Goal: Information Seeking & Learning: Check status

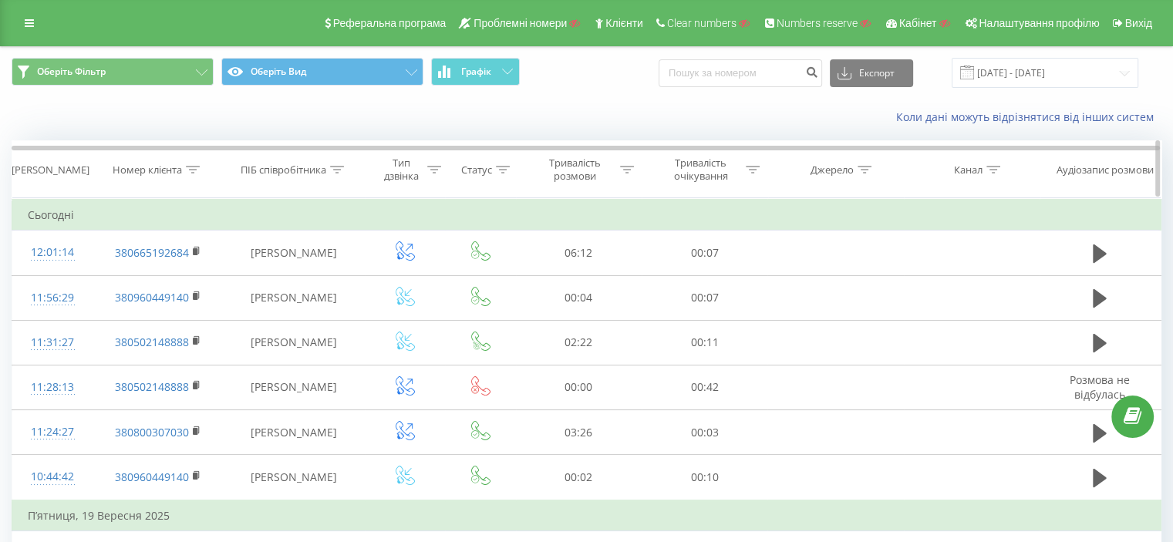
click at [432, 169] on icon at bounding box center [434, 170] width 14 height 8
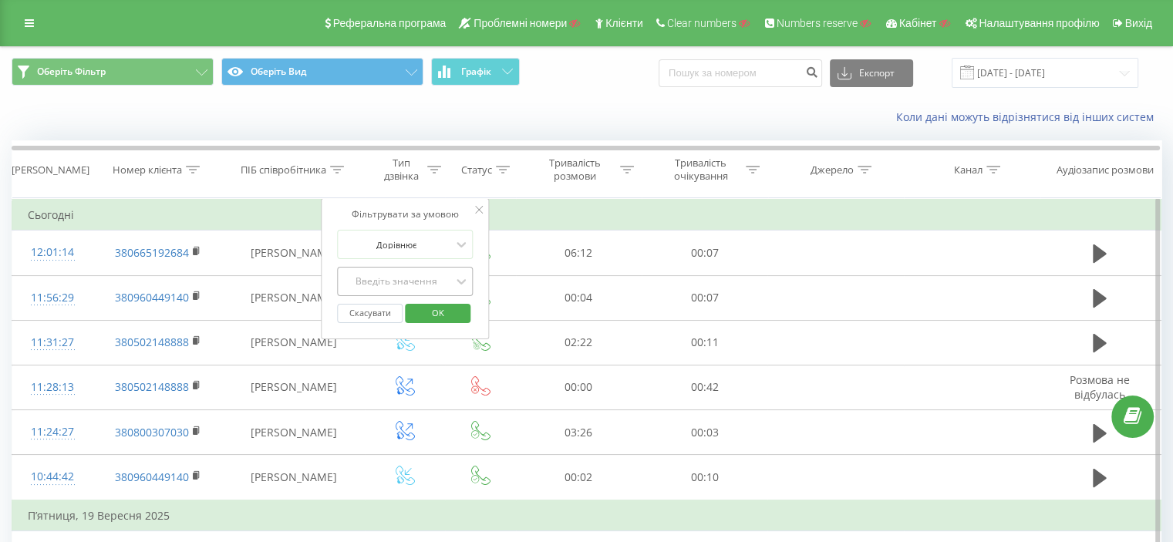
click at [388, 279] on div "Введіть значення" at bounding box center [397, 281] width 110 height 12
click at [1023, 79] on input "[DATE] - [DATE]" at bounding box center [1045, 73] width 187 height 30
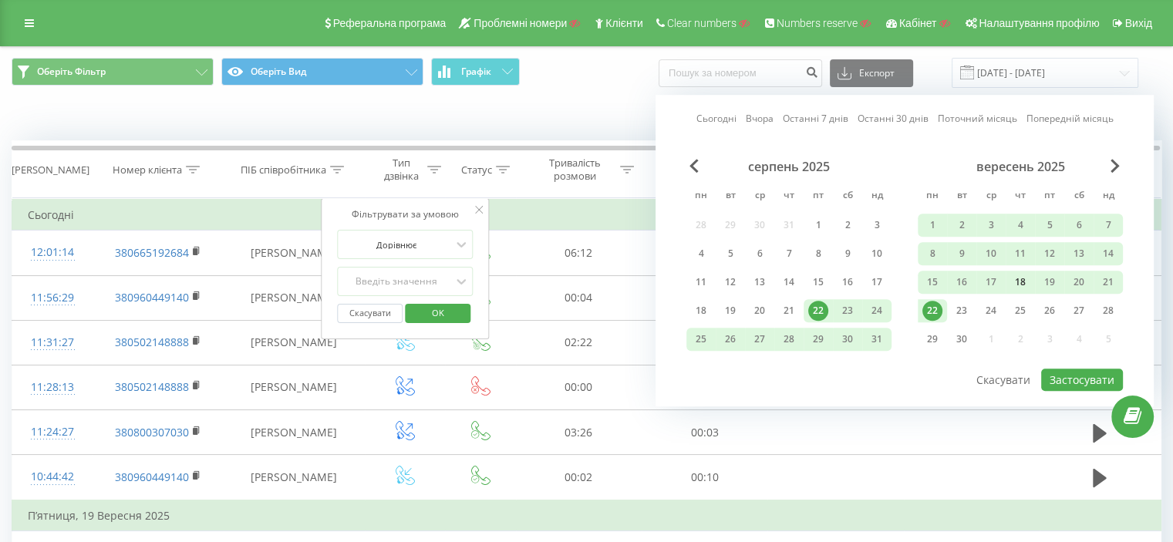
click at [1021, 275] on div "18" at bounding box center [1021, 282] width 20 height 20
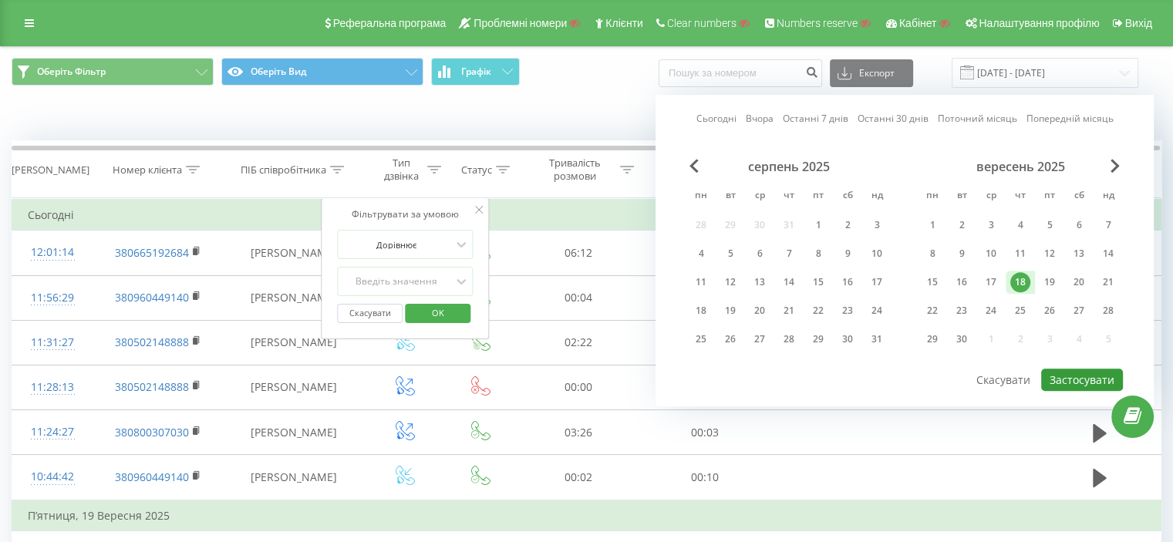
click at [1090, 373] on button "Застосувати" at bounding box center [1083, 380] width 82 height 22
type input "[DATE] - [DATE]"
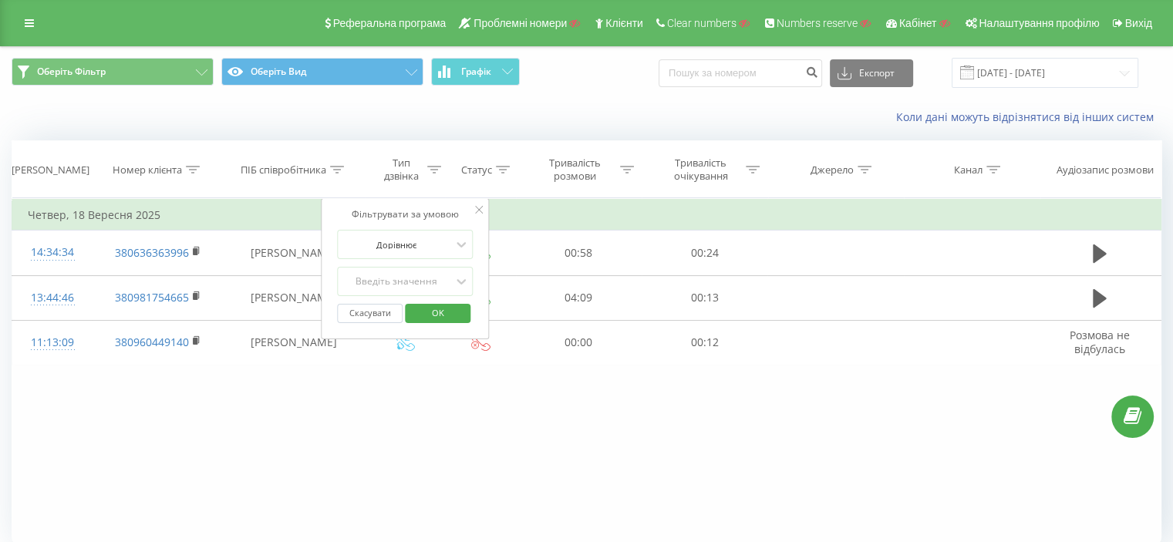
click at [343, 404] on div "Фільтрувати за умовою Містить Скасувати OK Фільтрувати за умовою Містить Скасув…" at bounding box center [587, 371] width 1150 height 347
click at [494, 209] on td "Четвер, 18 Вересня 2025" at bounding box center [587, 215] width 1150 height 31
click at [482, 209] on icon at bounding box center [479, 210] width 8 height 8
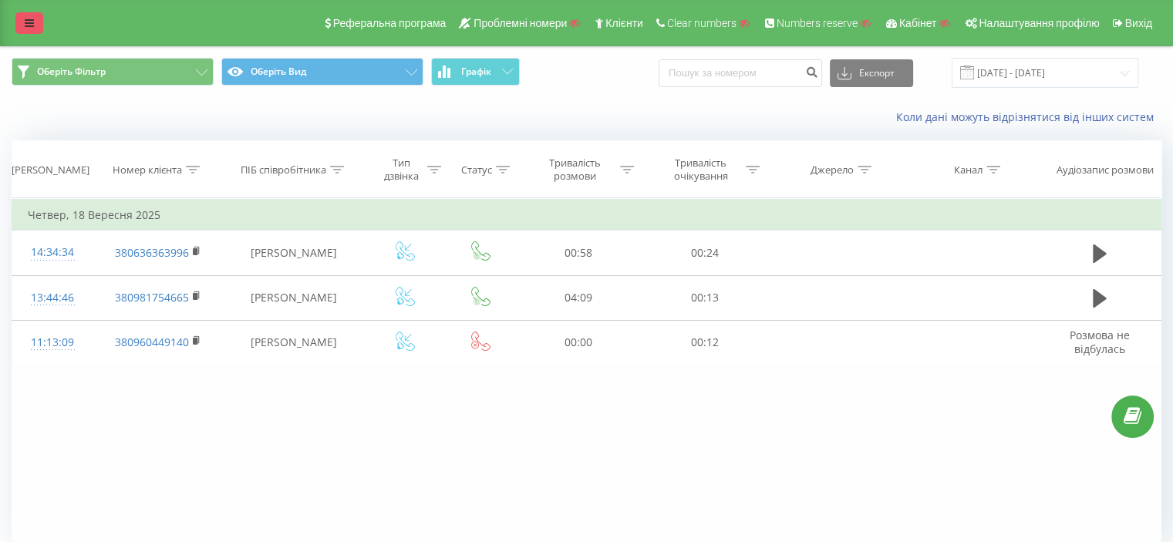
click at [32, 24] on icon at bounding box center [29, 23] width 9 height 11
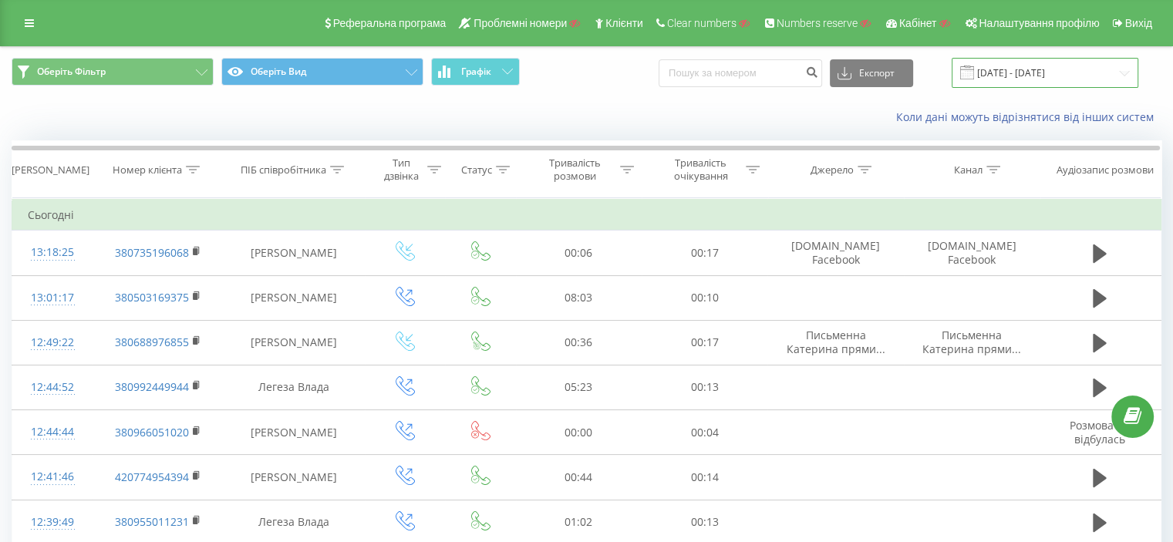
click at [1008, 78] on input "[DATE] - [DATE]" at bounding box center [1045, 73] width 187 height 30
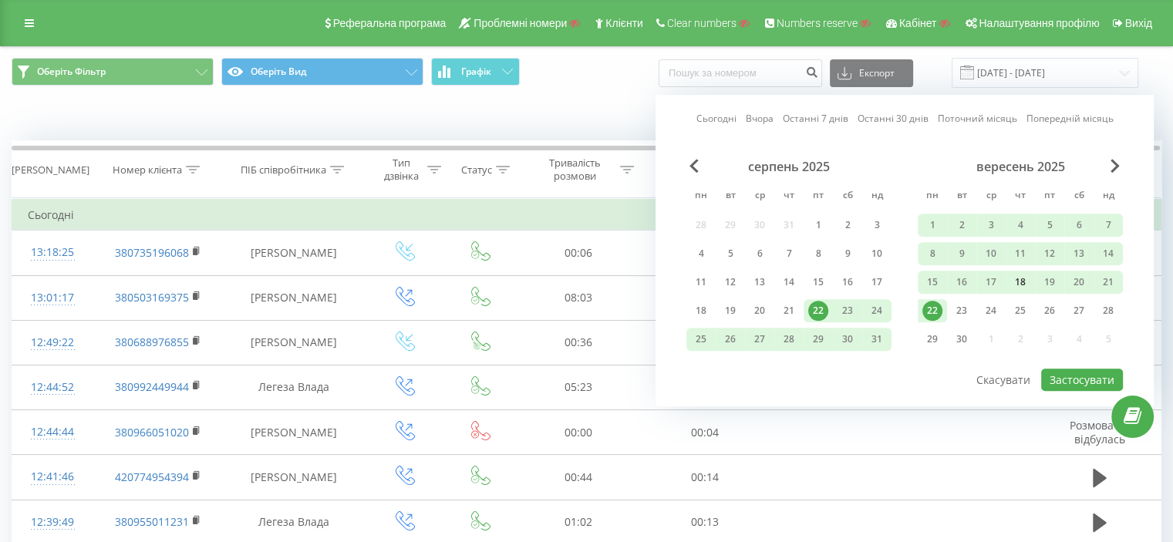
click at [1019, 285] on div "18" at bounding box center [1021, 282] width 20 height 20
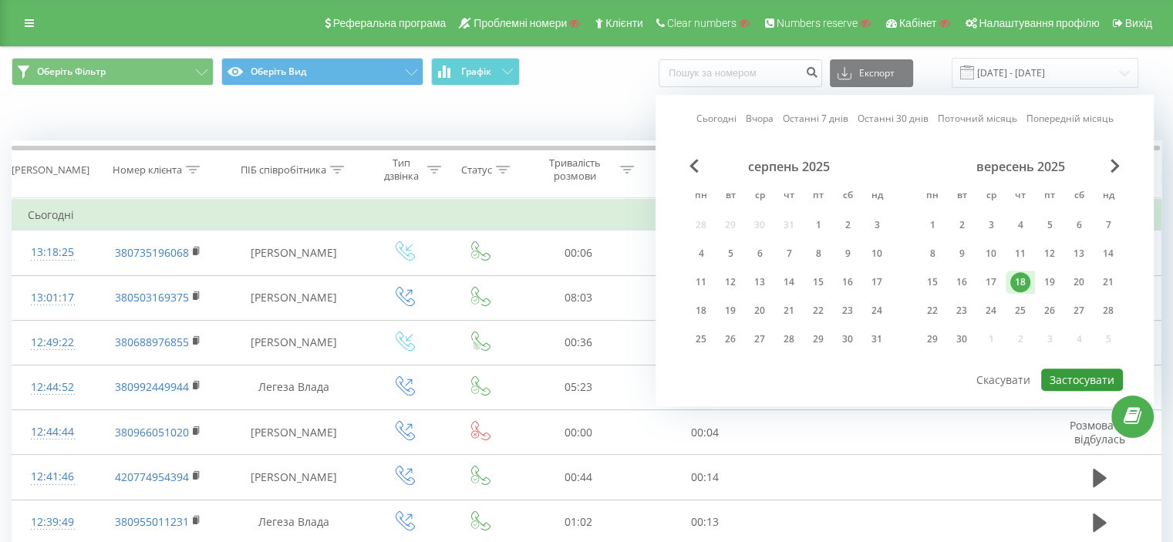
click at [1075, 385] on button "Застосувати" at bounding box center [1083, 380] width 82 height 22
type input "[DATE] - [DATE]"
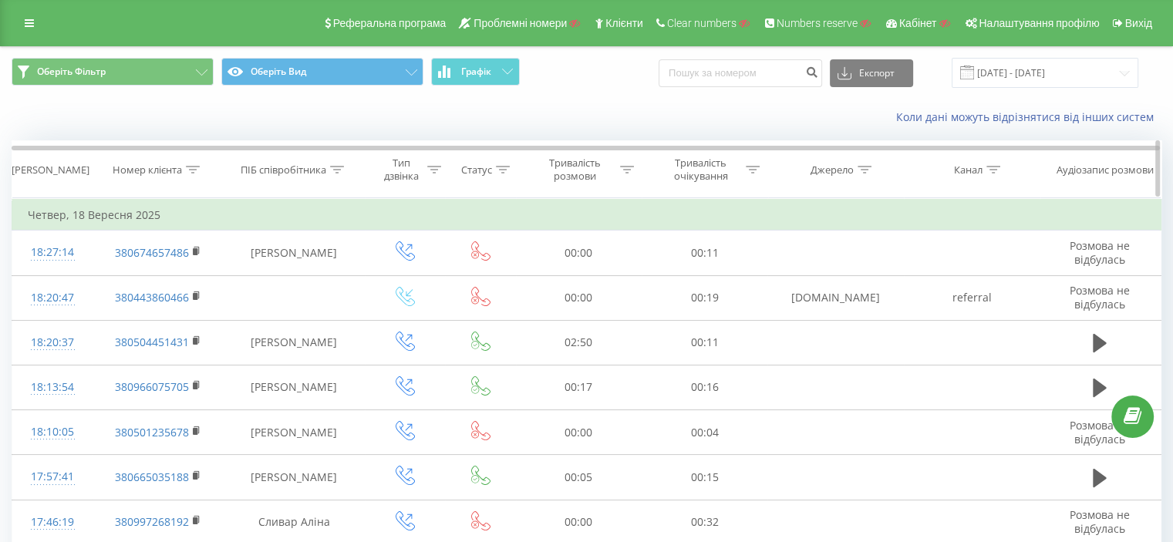
click at [425, 164] on div "Тип дзвінка" at bounding box center [410, 170] width 63 height 26
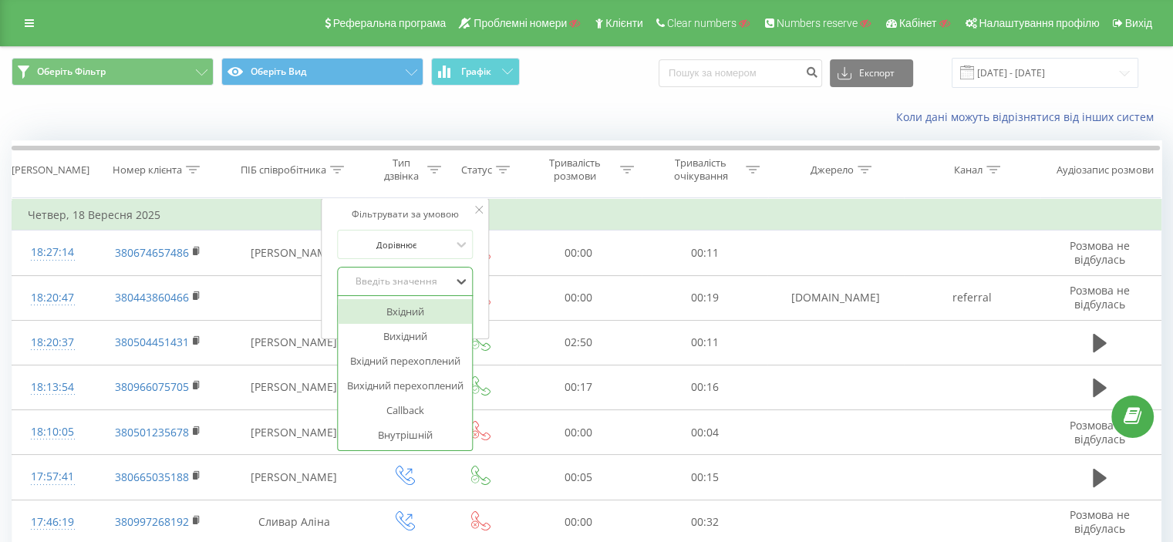
click at [404, 271] on div "Введіть значення" at bounding box center [396, 281] width 113 height 23
click at [549, 113] on div "Коли дані можуть відрізнятися вiд інших систем" at bounding box center [807, 117] width 732 height 15
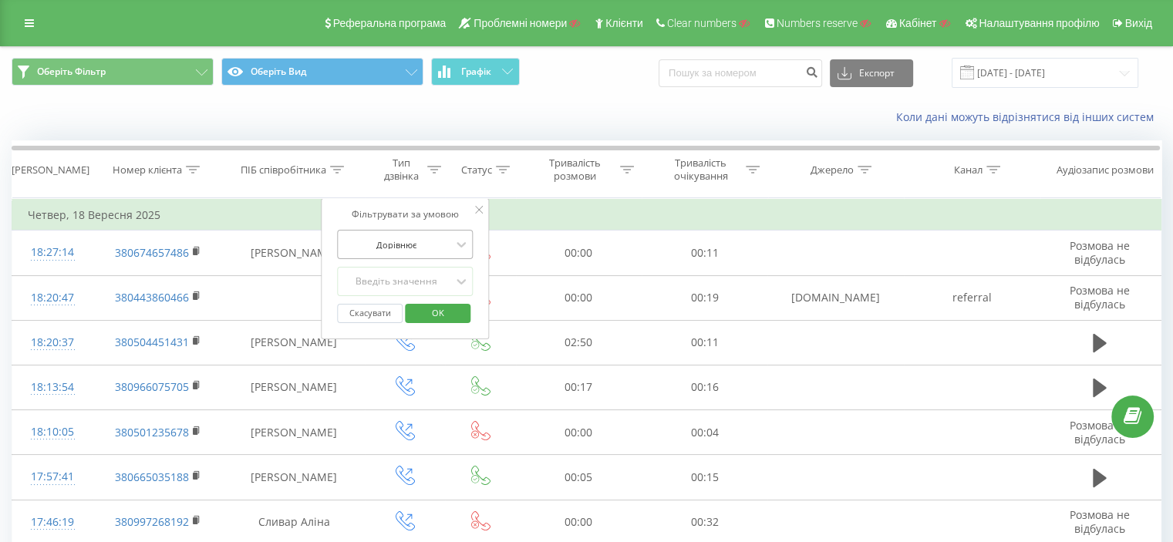
click at [428, 243] on div at bounding box center [397, 245] width 110 height 15
click at [390, 295] on div "Не дорівнює" at bounding box center [405, 299] width 134 height 25
click at [385, 276] on div "Введіть значення" at bounding box center [397, 281] width 110 height 12
click at [539, 116] on div "Коли дані можуть відрізнятися вiд інших систем" at bounding box center [807, 117] width 732 height 15
click at [473, 214] on div "Фільтрувати за умовою Не дорівнює Введіть значення Скасувати OK" at bounding box center [405, 268] width 168 height 141
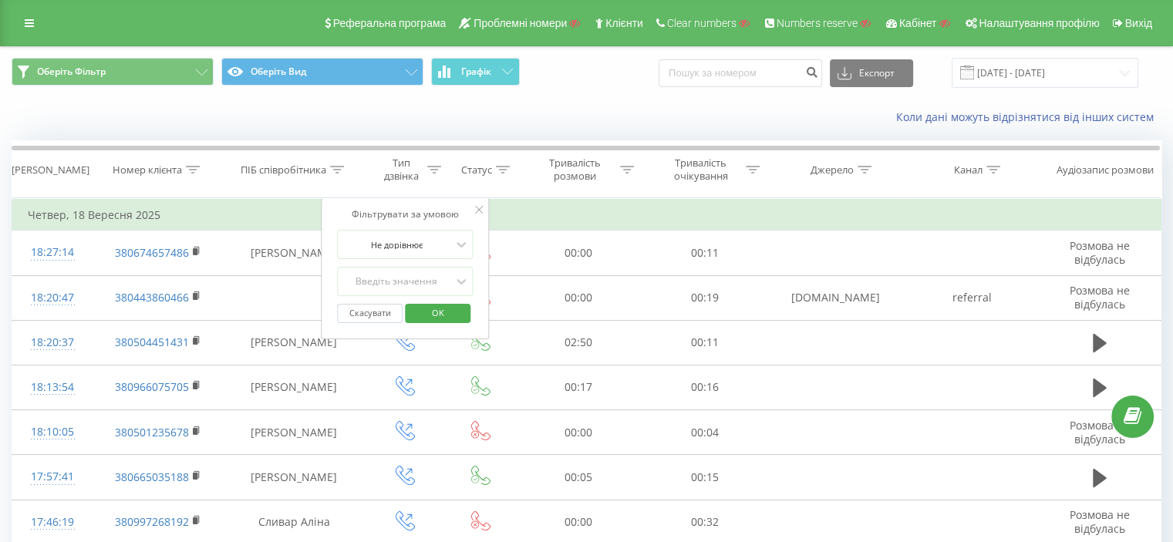
click at [480, 211] on icon at bounding box center [479, 210] width 8 height 8
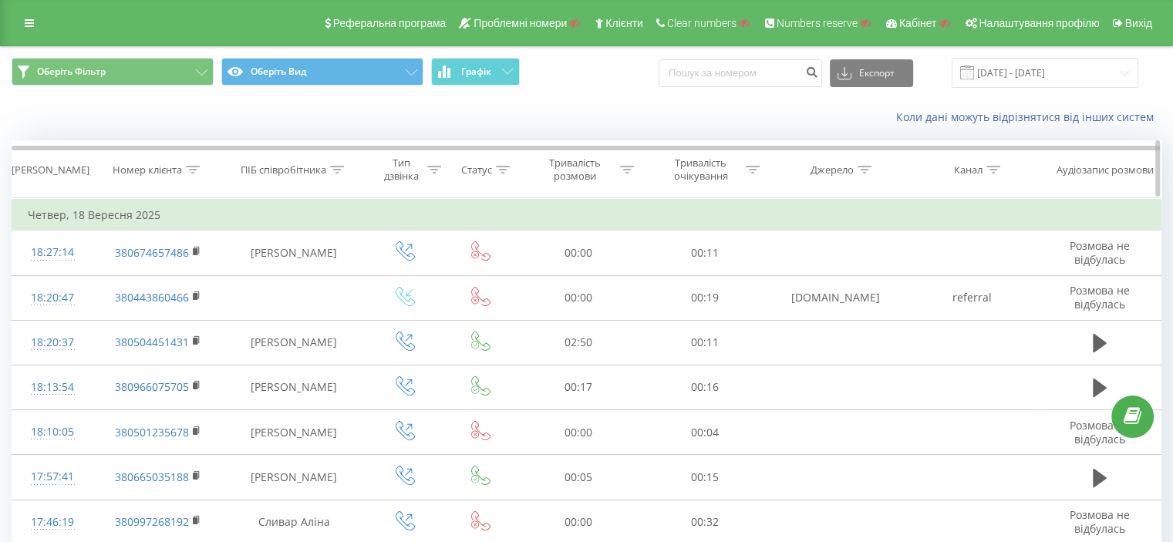
click at [500, 167] on icon at bounding box center [503, 170] width 14 height 8
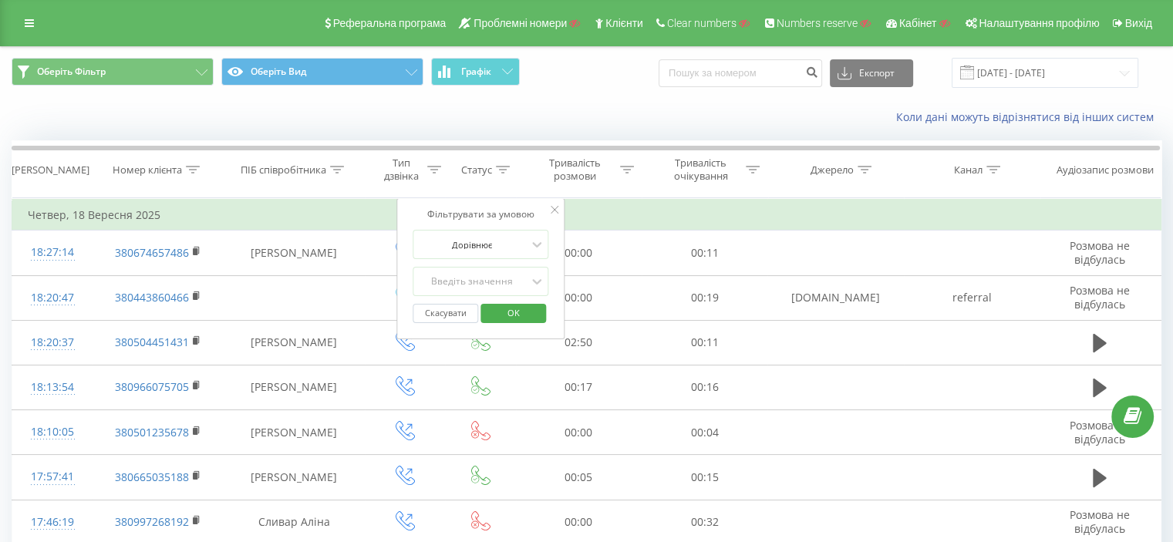
click at [529, 108] on div "Коли дані можуть відрізнятися вiд інших систем" at bounding box center [587, 117] width 1172 height 37
click at [432, 170] on icon at bounding box center [434, 170] width 14 height 8
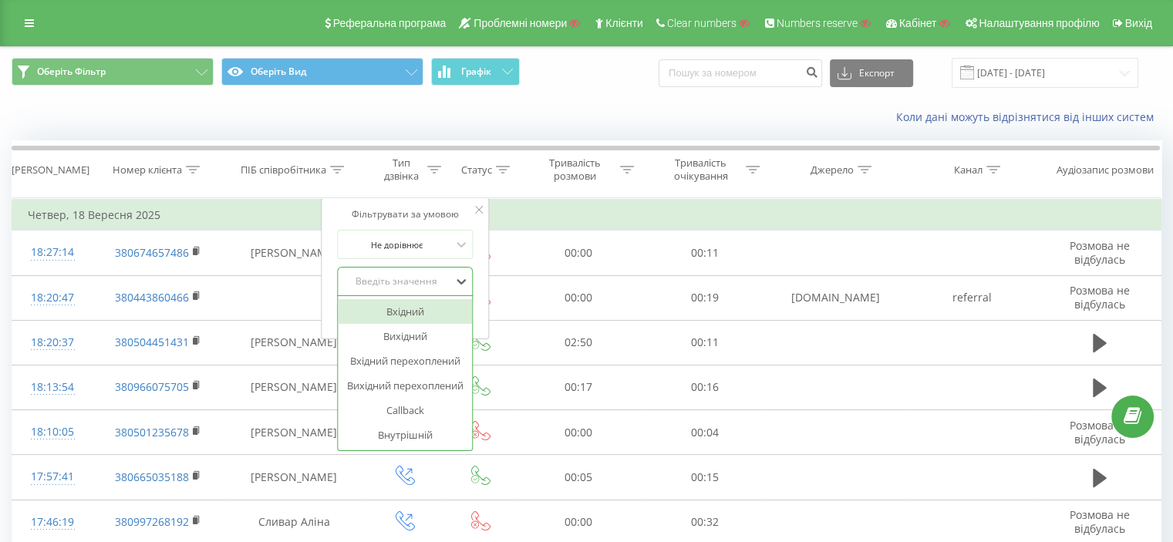
click at [404, 277] on div "Введіть значення" at bounding box center [397, 281] width 110 height 12
click at [414, 327] on div "Вихідний" at bounding box center [405, 336] width 134 height 25
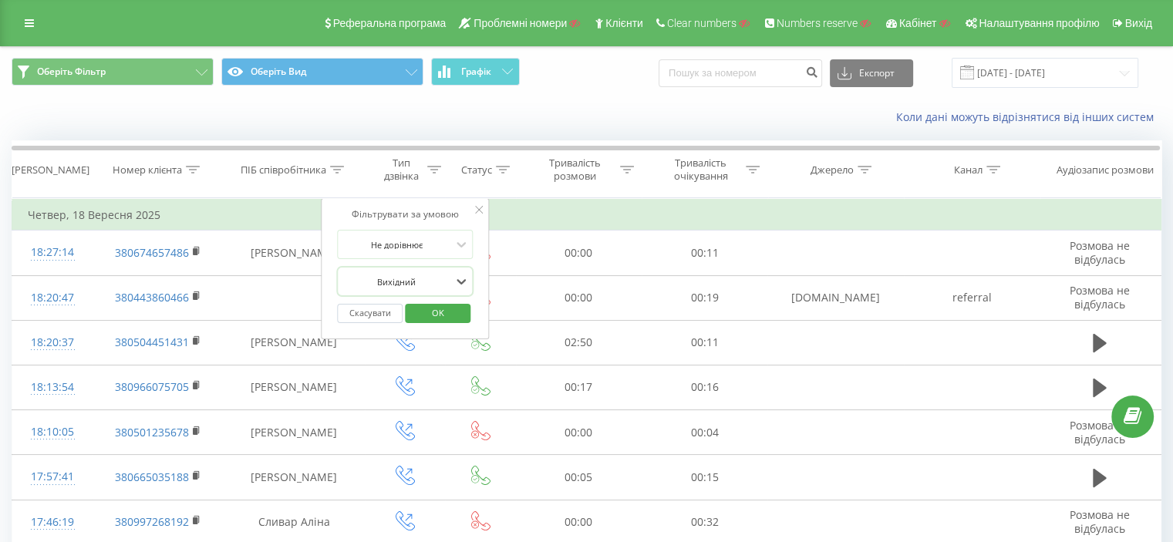
click at [447, 312] on span "OK" at bounding box center [438, 313] width 43 height 24
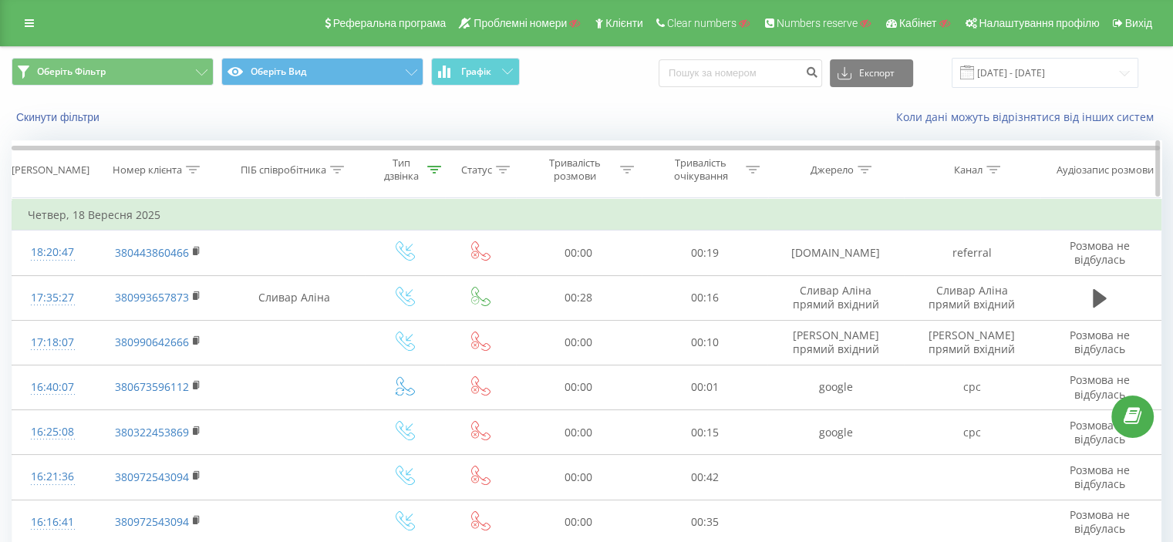
click at [342, 168] on icon at bounding box center [337, 170] width 14 height 8
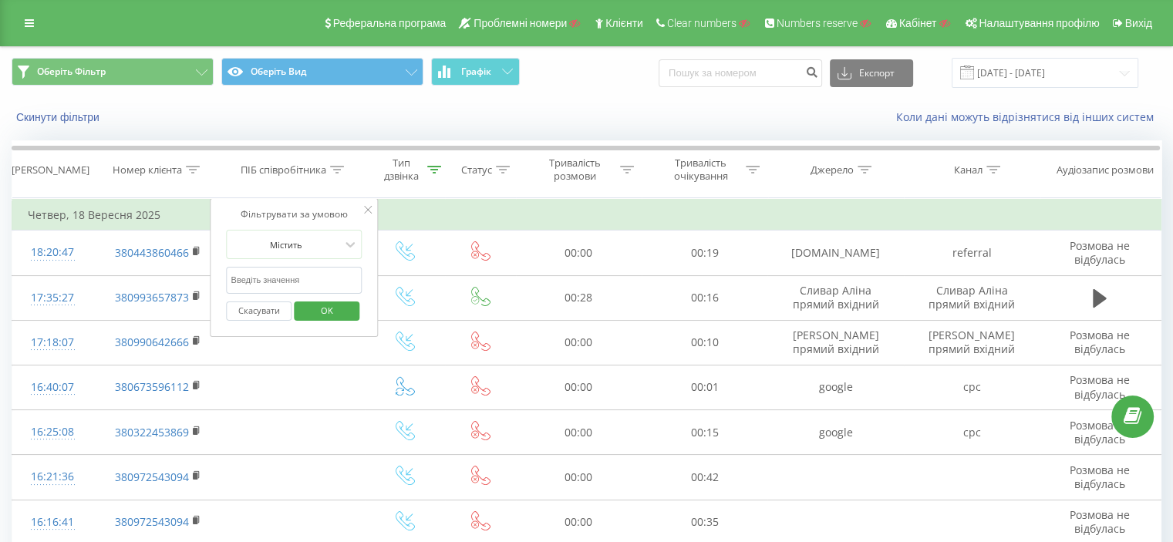
click at [309, 281] on input "text" at bounding box center [295, 280] width 136 height 27
type input "п"
type input "[PERSON_NAME]"
click at [336, 306] on span "OK" at bounding box center [327, 311] width 43 height 24
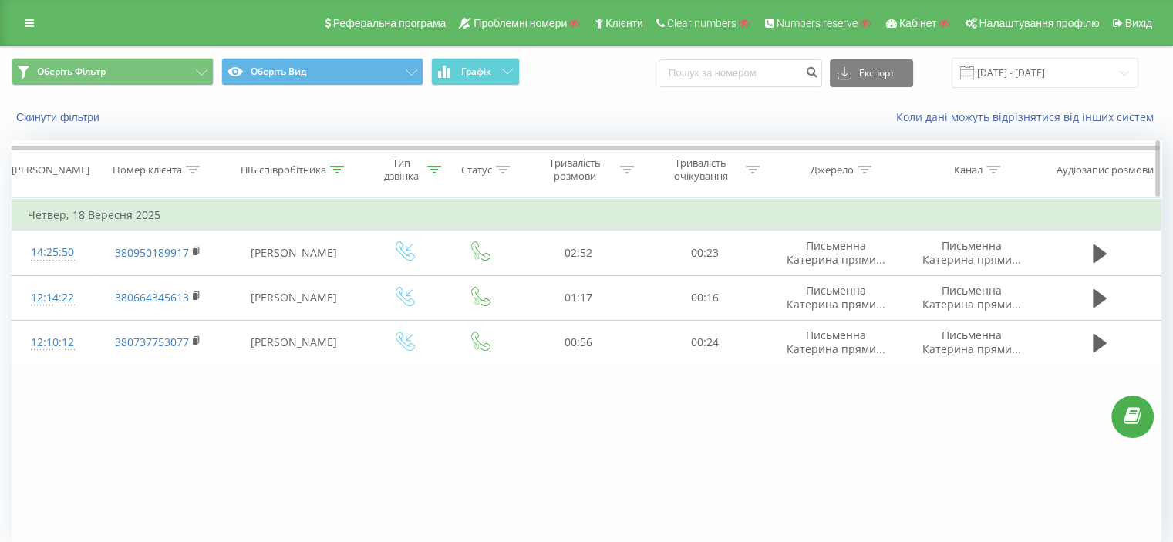
click at [428, 166] on icon at bounding box center [434, 170] width 14 height 8
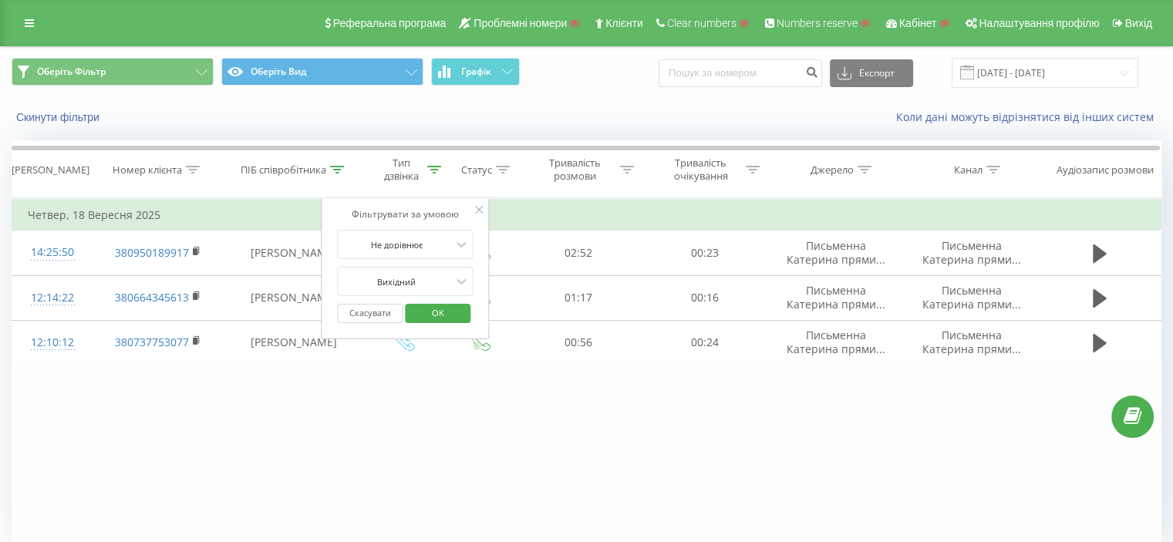
click at [388, 316] on button "Скасувати" at bounding box center [370, 313] width 66 height 19
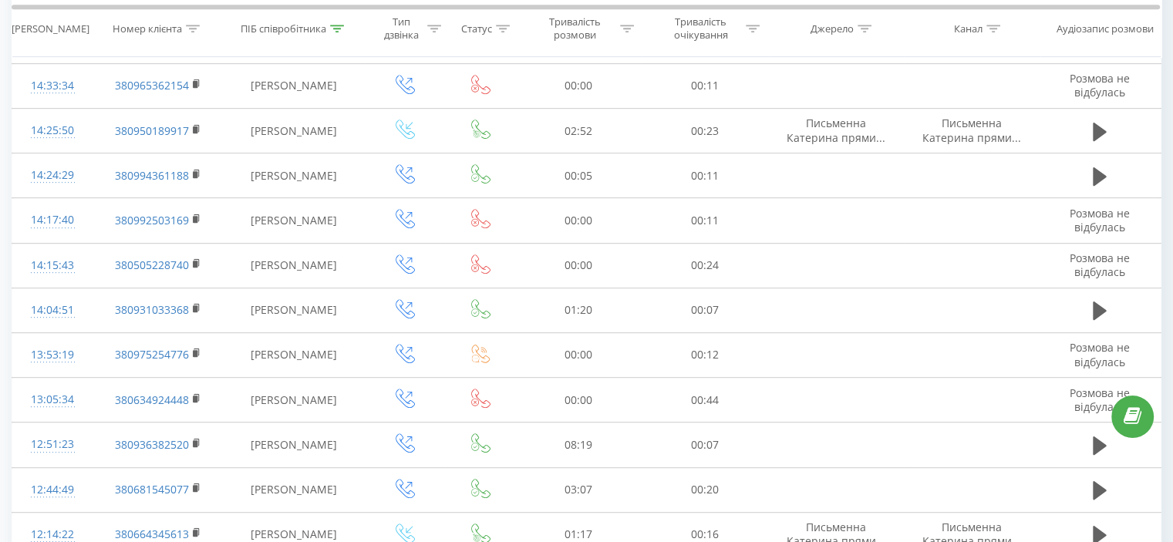
scroll to position [864, 0]
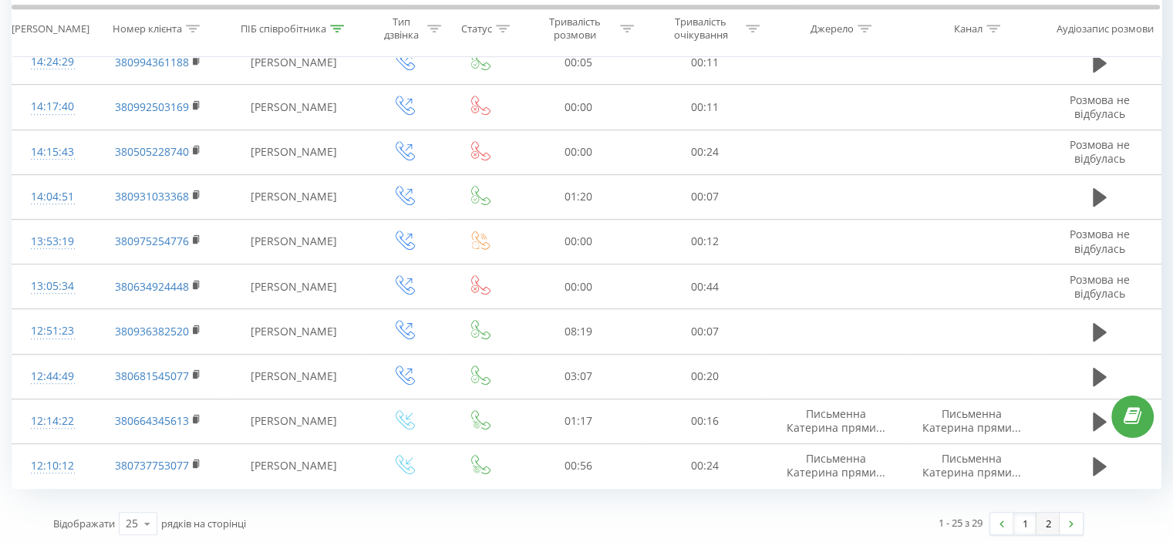
click at [1038, 522] on link "2" at bounding box center [1048, 524] width 23 height 22
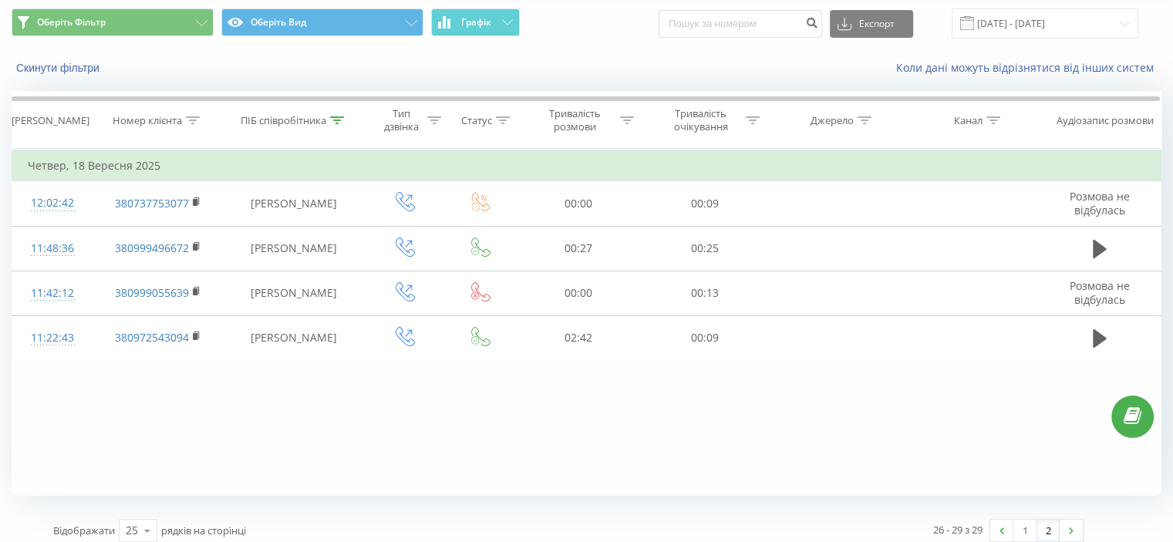
scroll to position [60, 0]
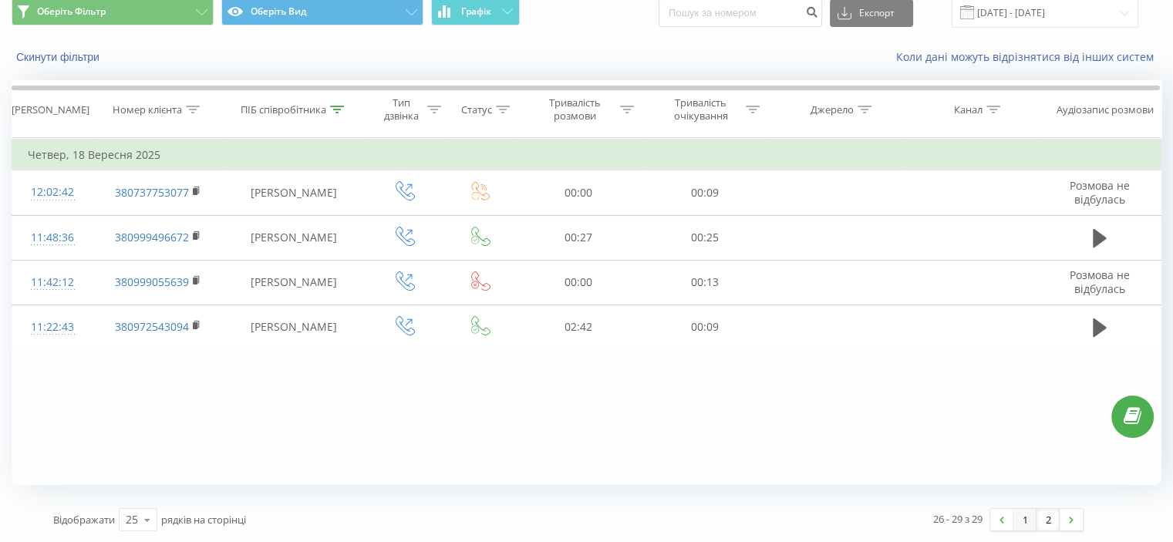
click at [1027, 525] on link "1" at bounding box center [1025, 520] width 23 height 22
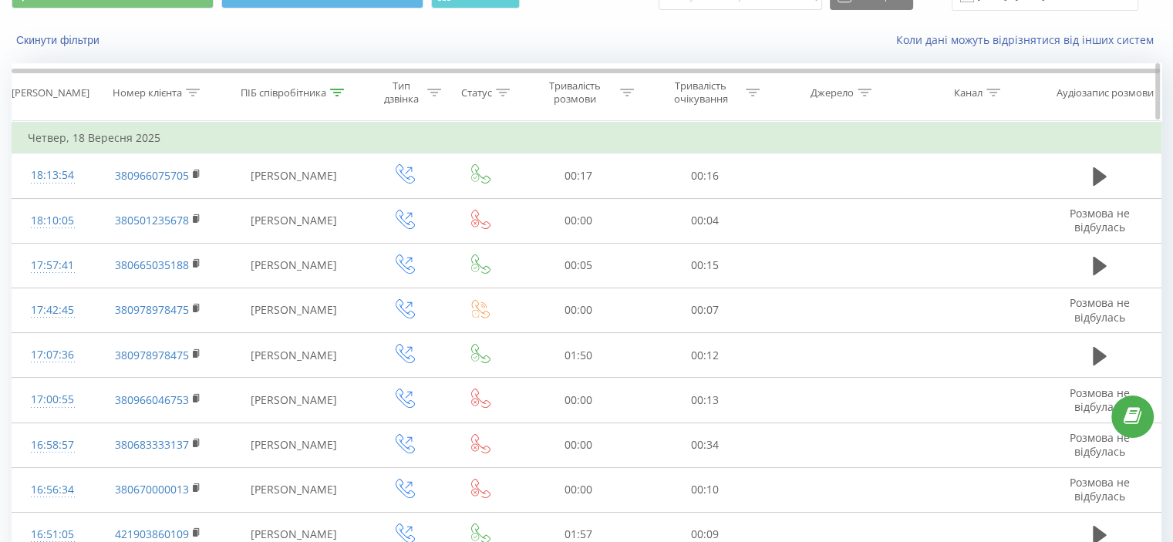
scroll to position [76, 0]
click at [431, 89] on icon at bounding box center [434, 93] width 14 height 8
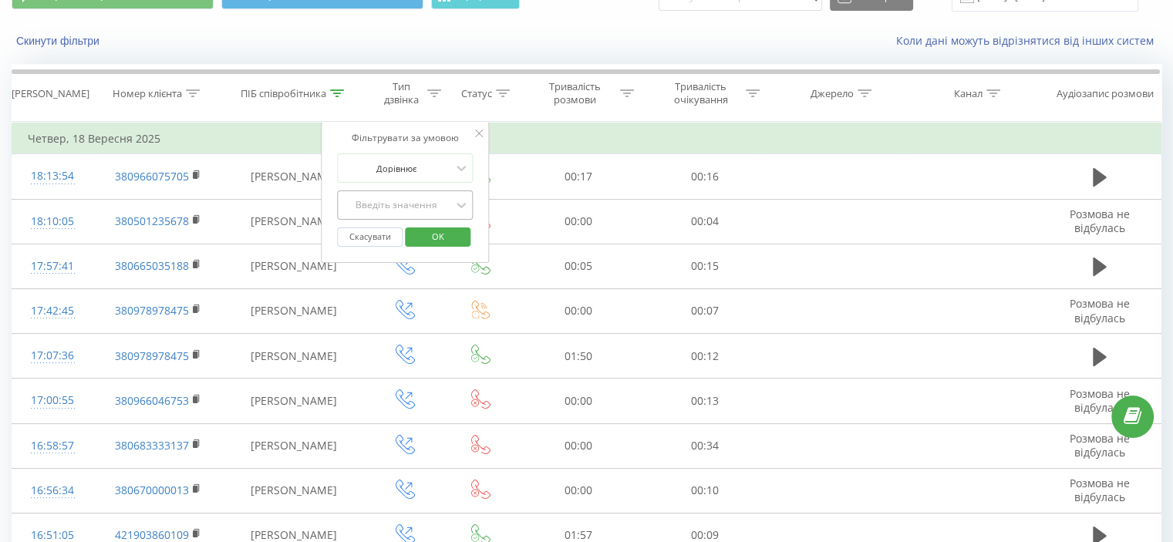
click at [413, 208] on div "Введіть значення" at bounding box center [397, 205] width 110 height 12
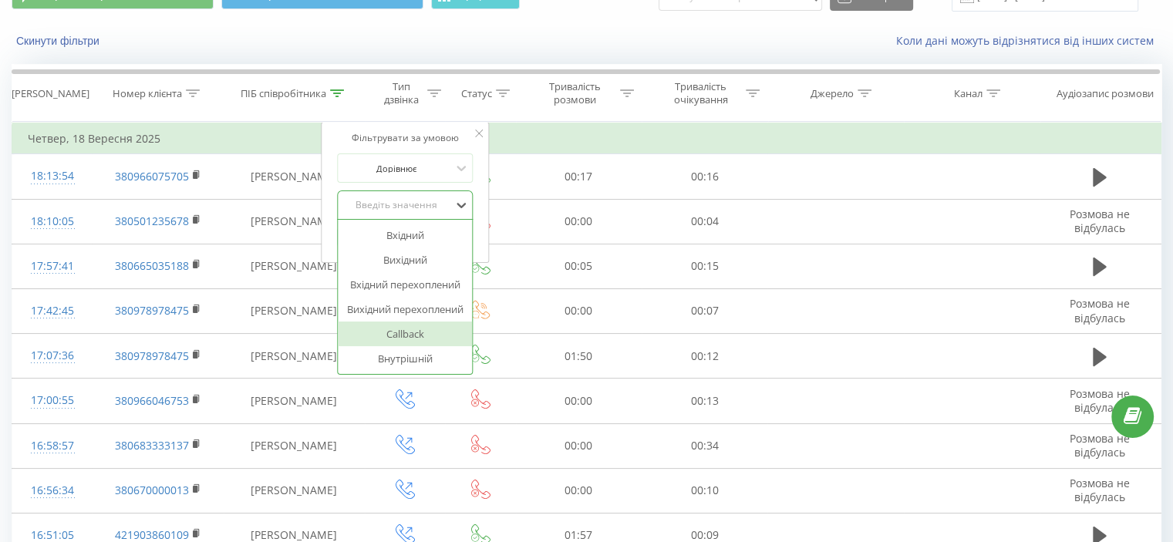
click at [395, 325] on div "Callback" at bounding box center [405, 334] width 134 height 25
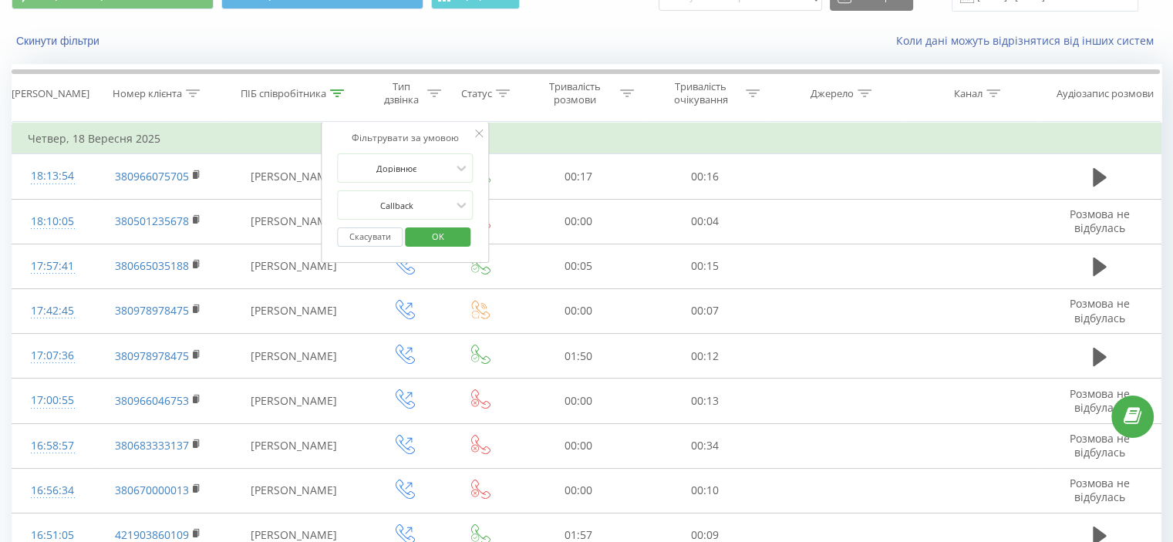
click at [427, 233] on span "OK" at bounding box center [438, 237] width 43 height 24
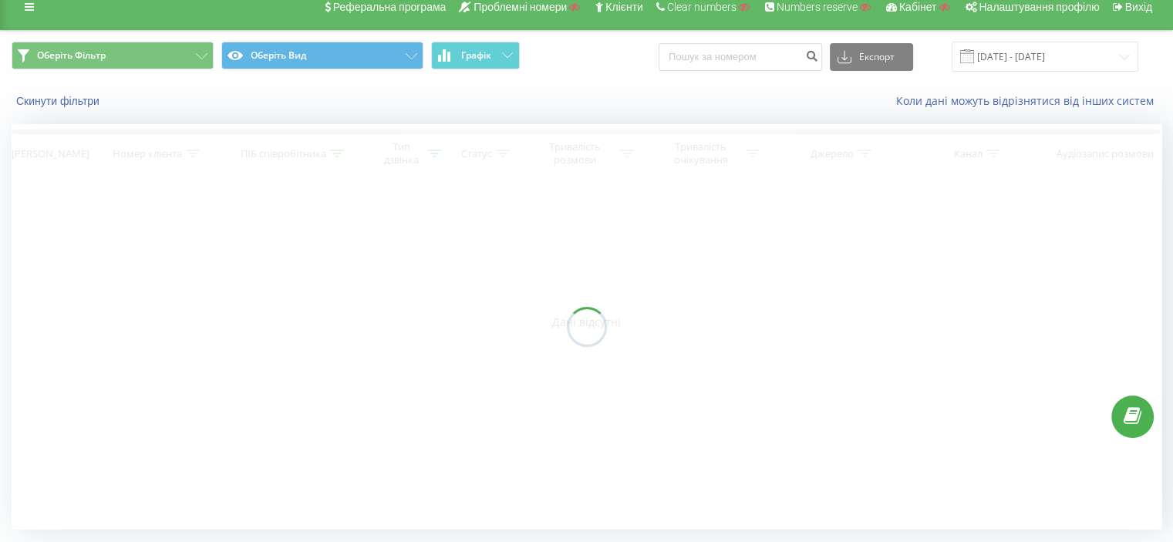
scroll to position [15, 0]
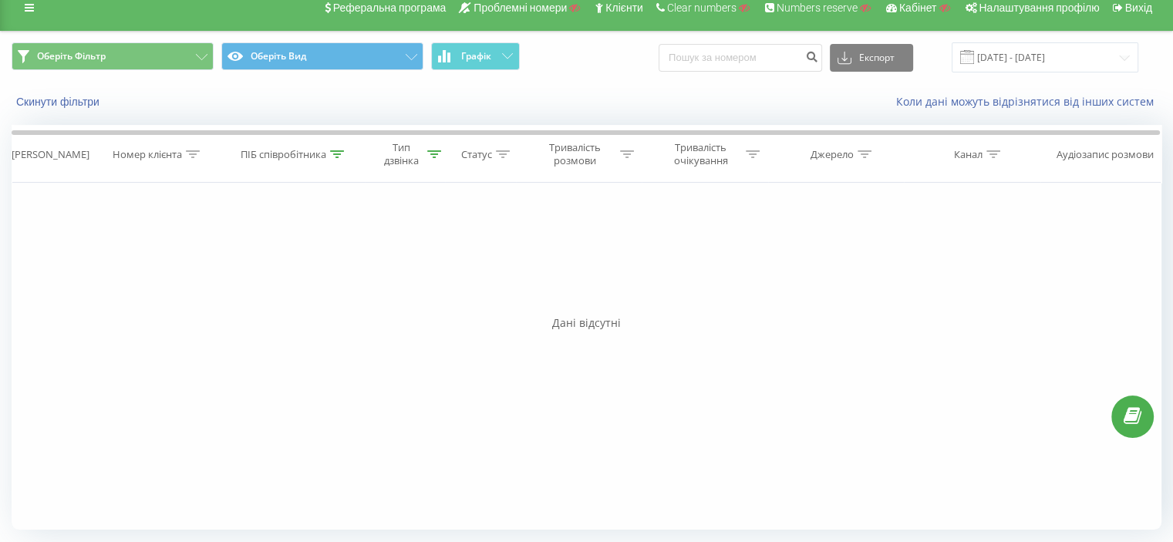
click at [429, 154] on icon at bounding box center [434, 154] width 14 height 8
click at [357, 299] on button "Скасувати" at bounding box center [370, 298] width 66 height 19
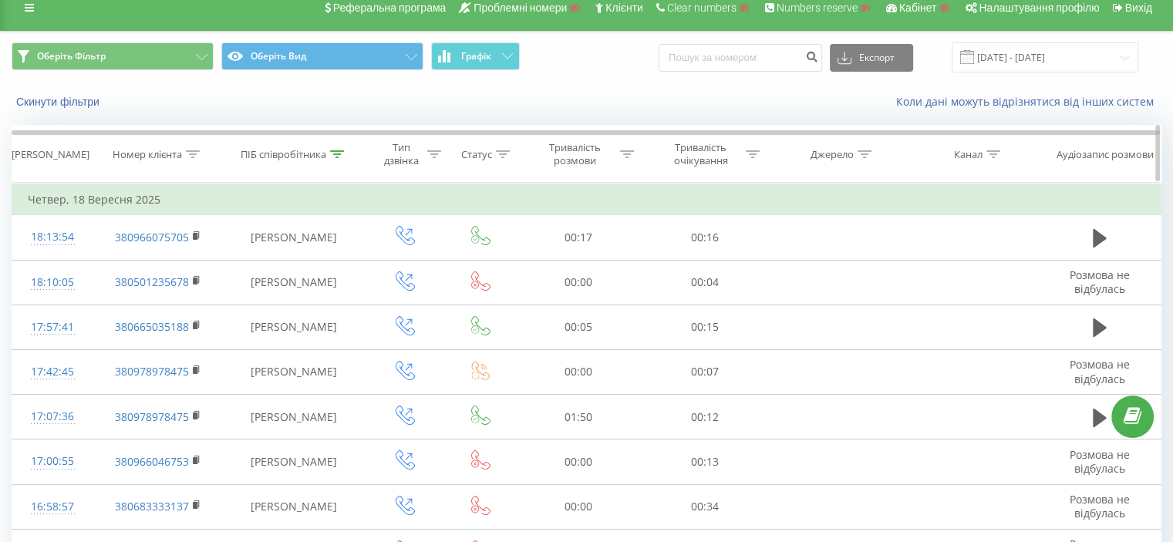
click at [339, 153] on icon at bounding box center [337, 154] width 14 height 8
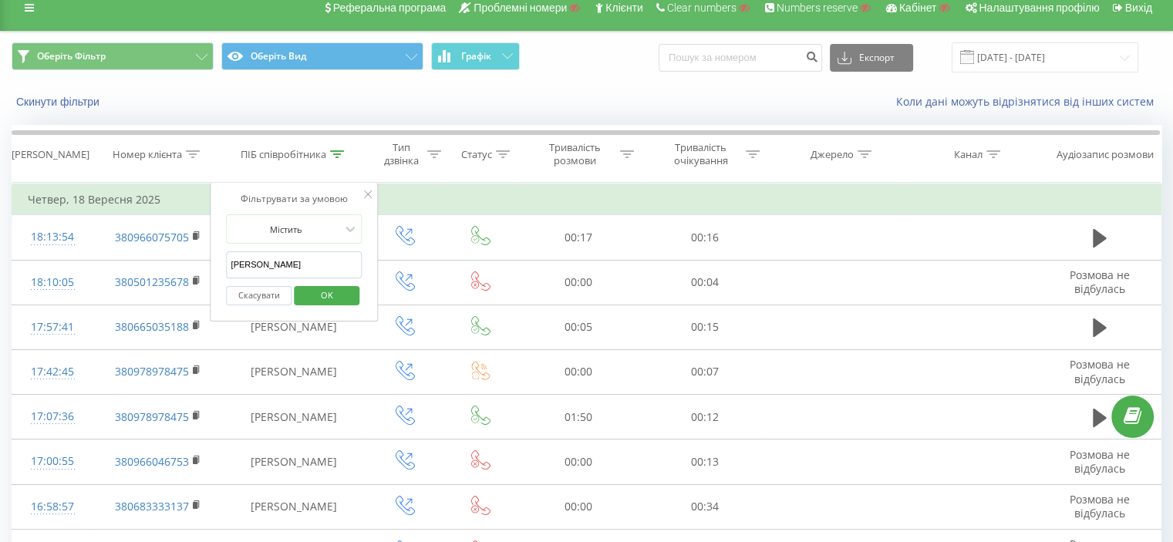
drag, startPoint x: 272, startPoint y: 262, endPoint x: 225, endPoint y: 262, distance: 47.1
click at [225, 262] on div "Фільтрувати за умовою Містить катерина Скасувати OK" at bounding box center [295, 252] width 168 height 139
click at [265, 296] on button "Скасувати" at bounding box center [260, 295] width 66 height 19
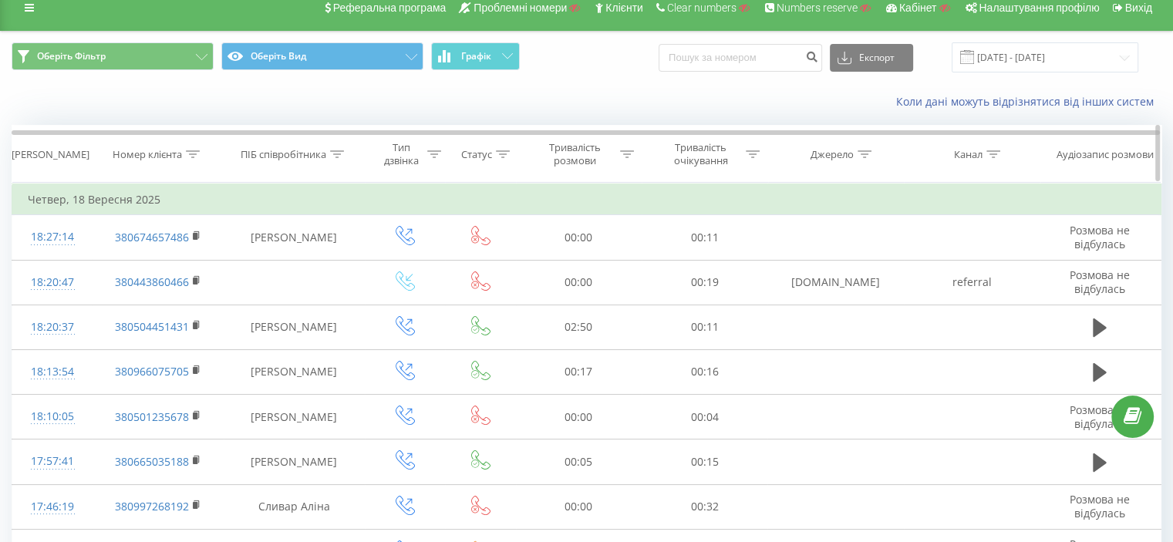
click at [864, 154] on icon at bounding box center [865, 154] width 14 height 8
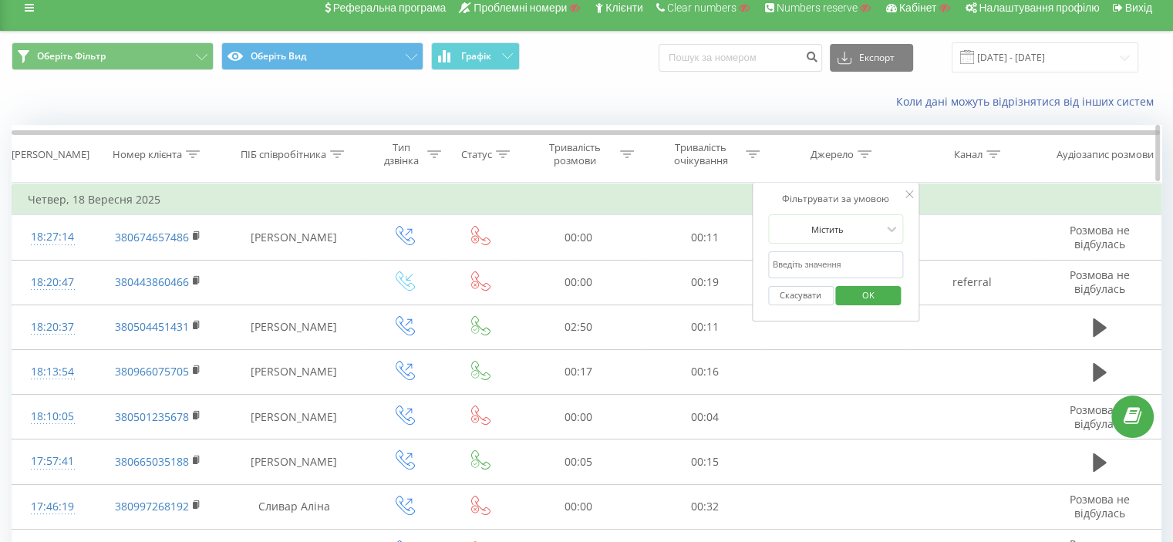
click at [988, 150] on icon at bounding box center [994, 154] width 14 height 8
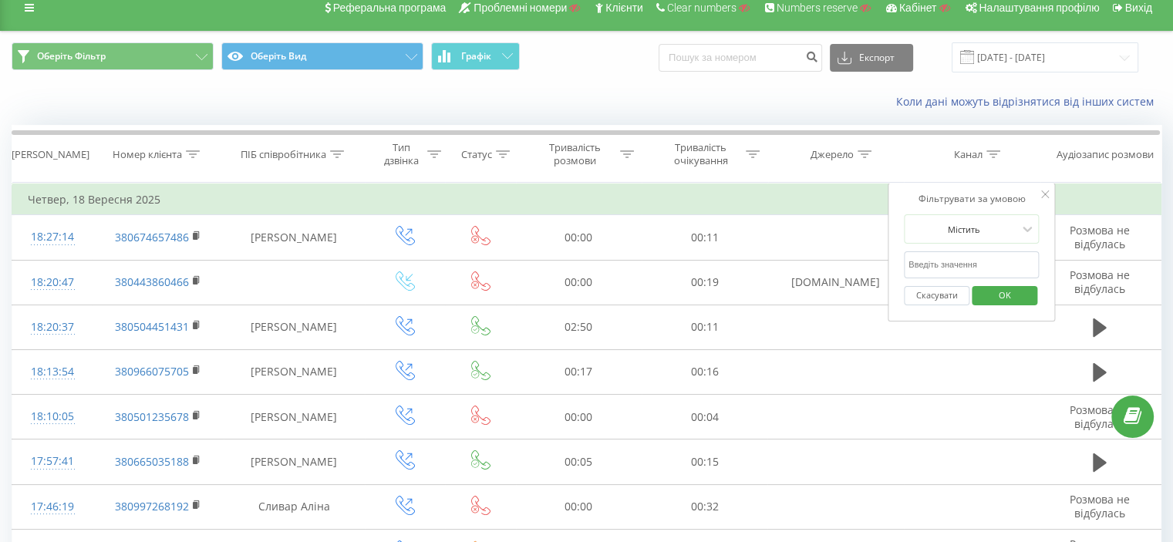
click at [765, 108] on div "Коли дані можуть відрізнятися вiд інших систем" at bounding box center [807, 101] width 732 height 15
click at [438, 157] on div at bounding box center [434, 154] width 14 height 13
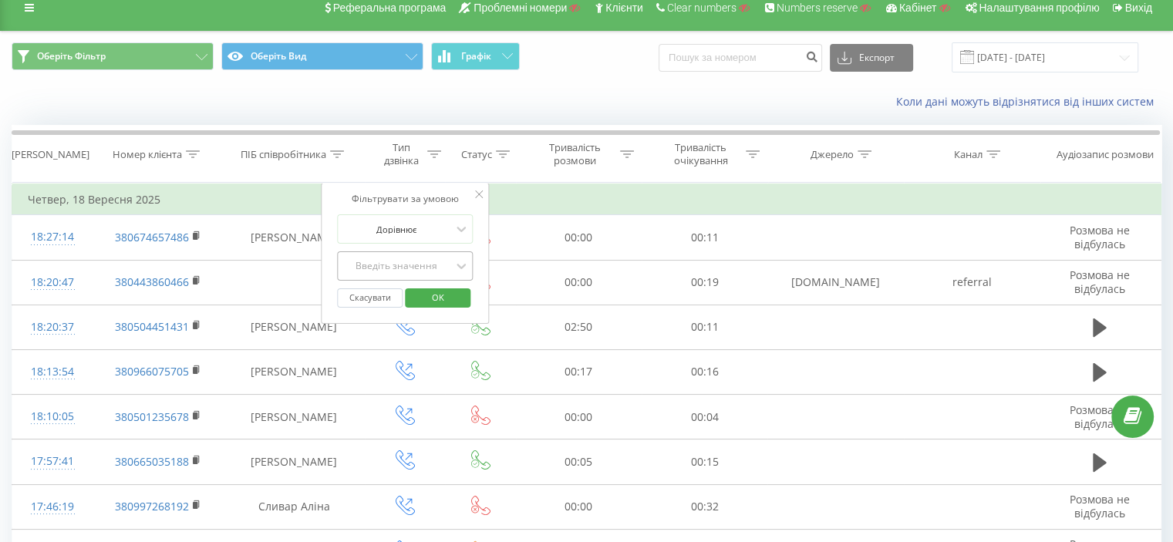
click at [396, 260] on div "Введіть значення" at bounding box center [397, 266] width 110 height 12
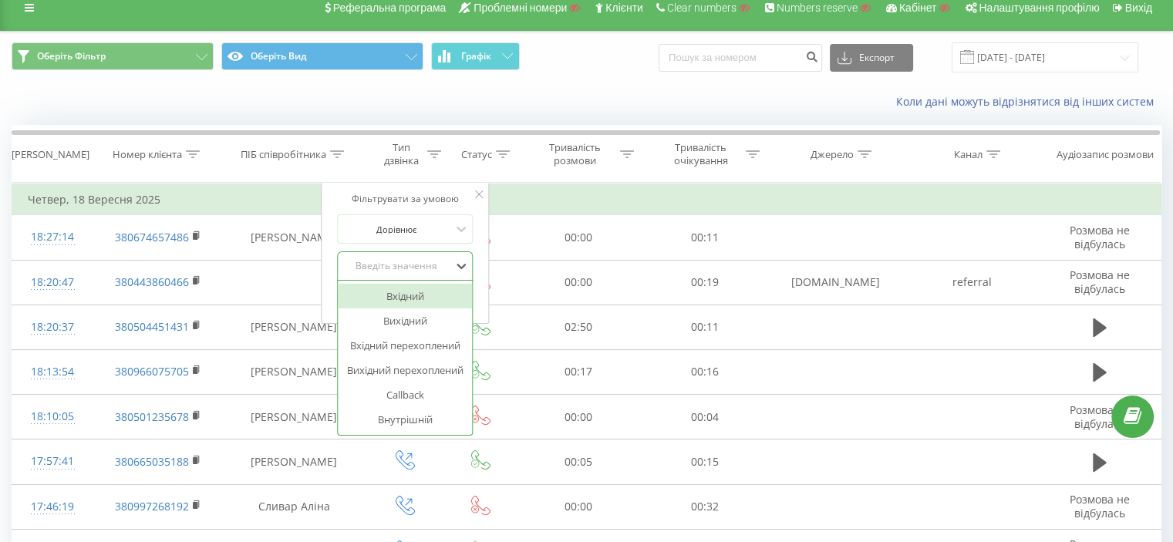
click at [380, 295] on div "Вхідний" at bounding box center [405, 296] width 134 height 25
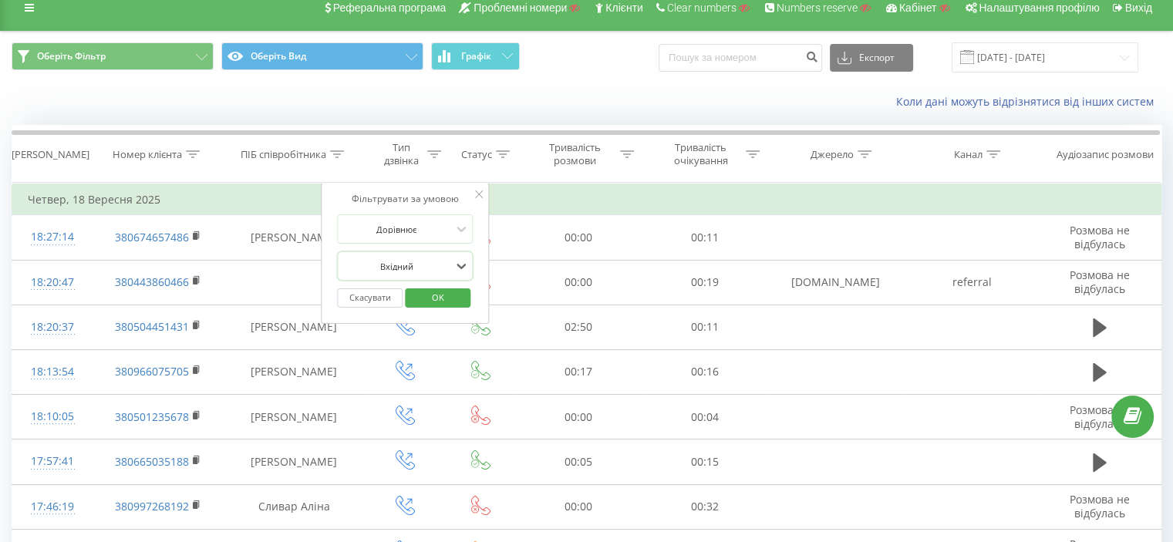
click at [447, 291] on span "OK" at bounding box center [438, 297] width 43 height 24
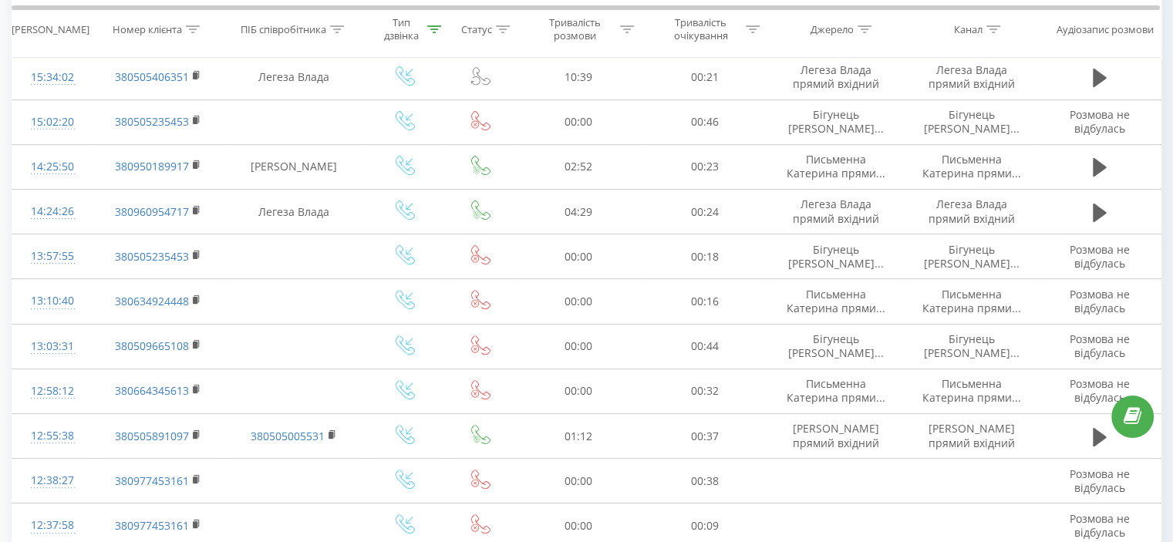
scroll to position [457, 0]
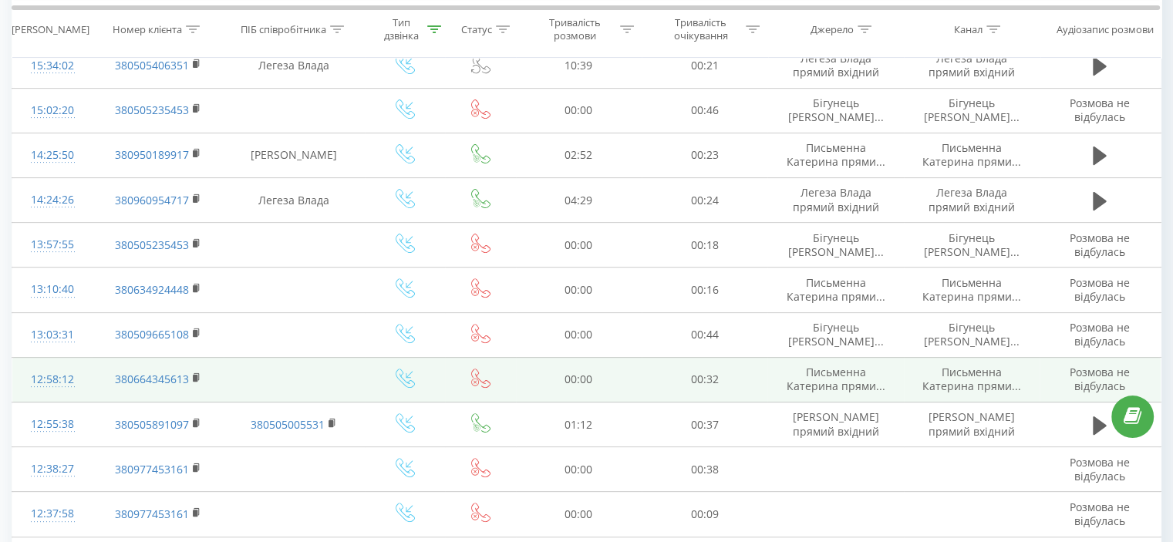
click at [812, 365] on span "Письменна Катерина прями..." at bounding box center [836, 379] width 99 height 29
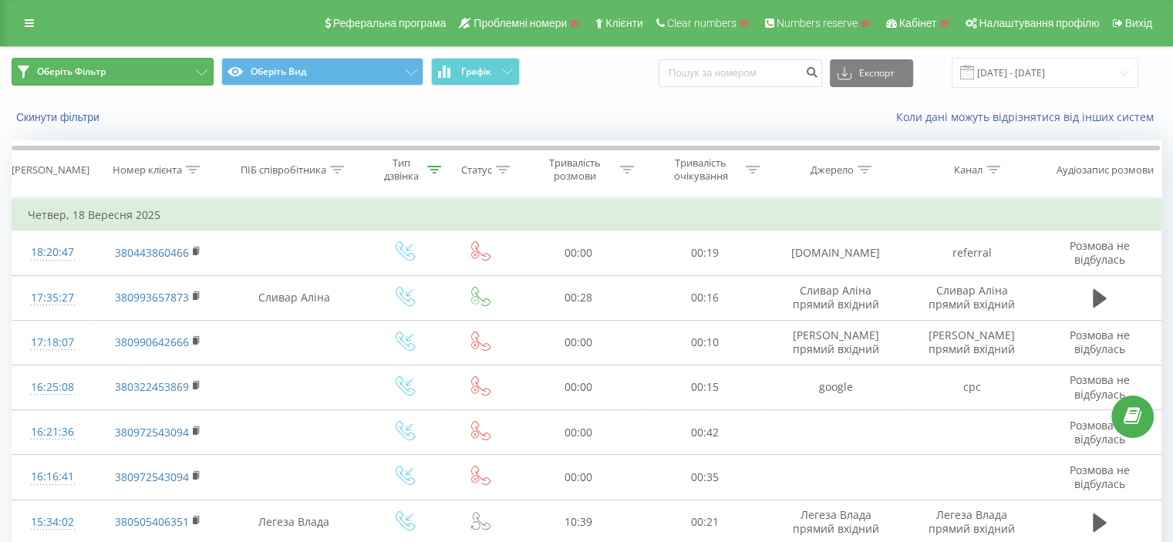
click at [138, 73] on button "Оберіть Фільтр" at bounding box center [113, 72] width 202 height 28
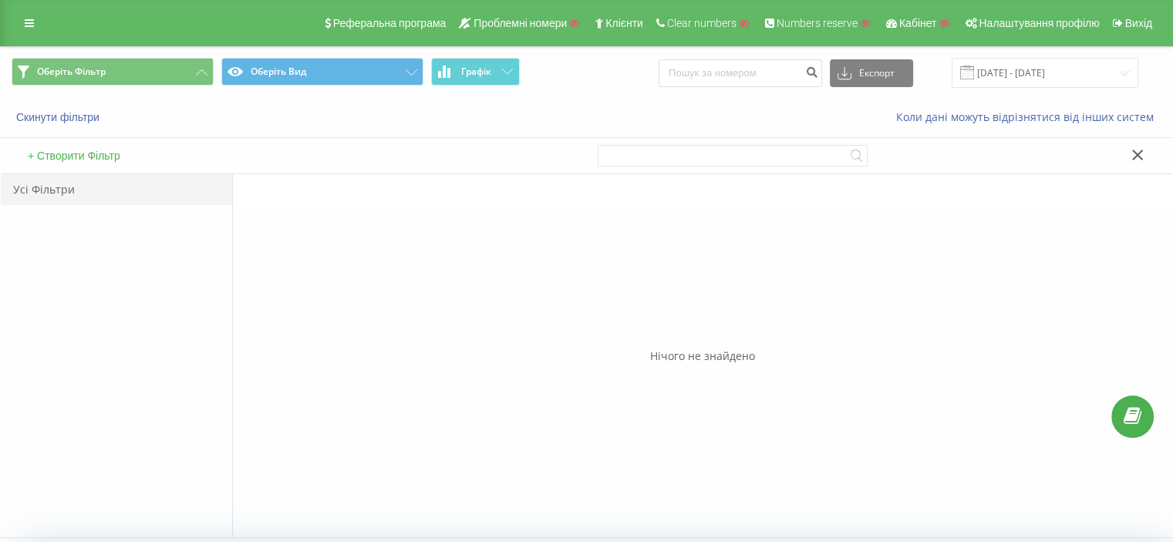
click at [90, 160] on button "+ Створити Фільтр" at bounding box center [74, 156] width 102 height 14
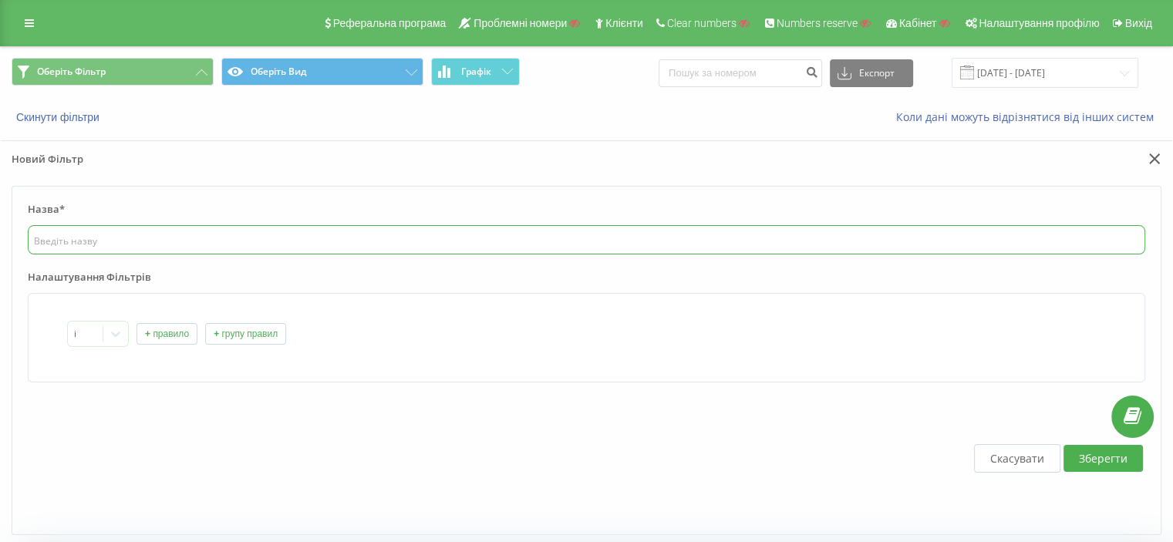
click at [107, 228] on input "text" at bounding box center [587, 239] width 1118 height 29
type input "scheme_name"
drag, startPoint x: 1101, startPoint y: 450, endPoint x: 940, endPoint y: 419, distance: 163.4
click at [1100, 450] on button "Зберегти" at bounding box center [1103, 458] width 79 height 27
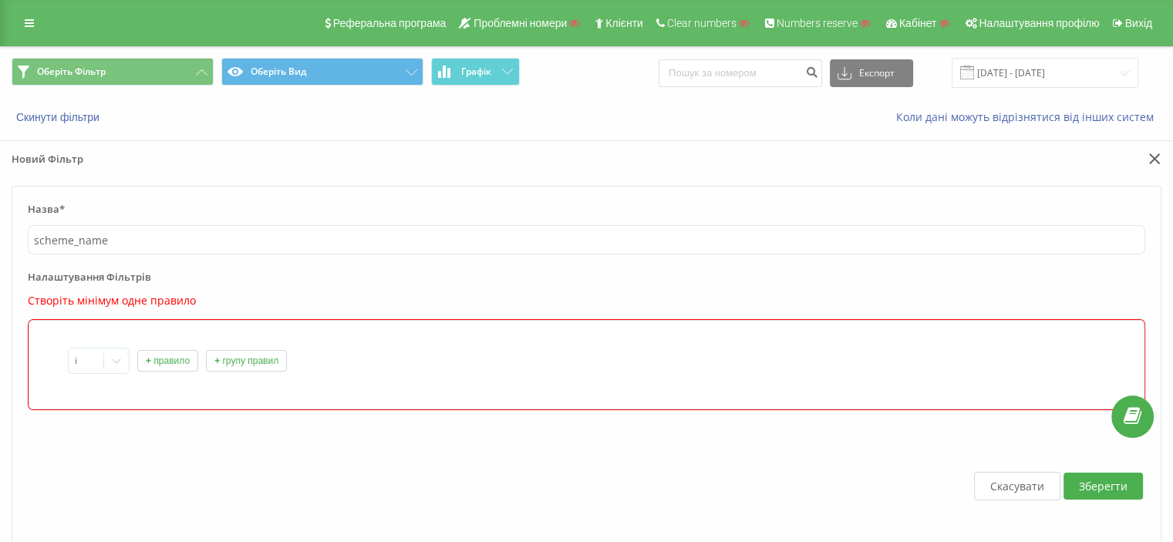
click at [160, 361] on button "+ правило" at bounding box center [167, 361] width 61 height 22
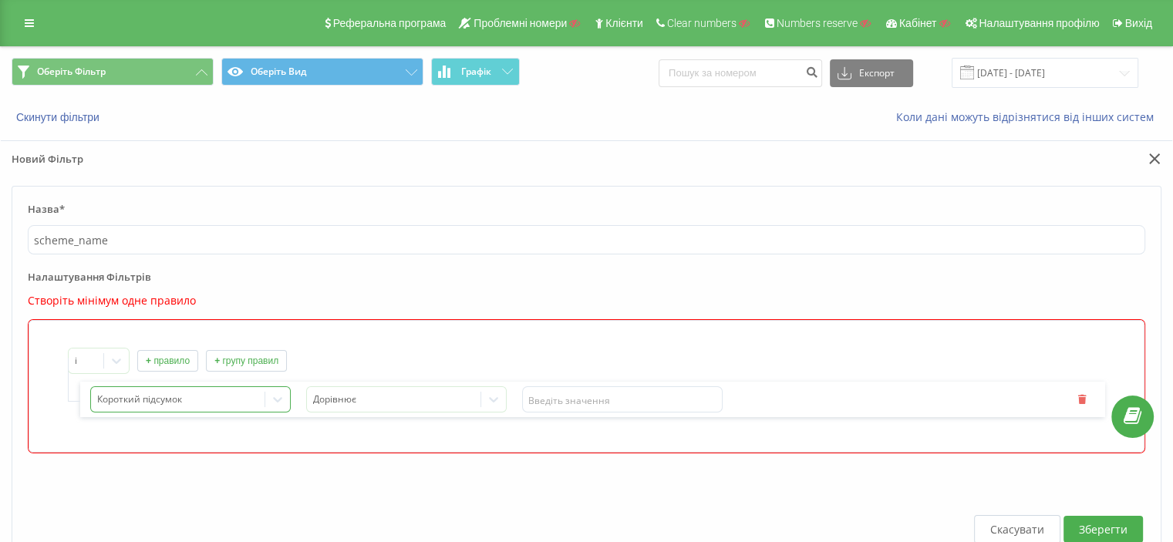
click at [202, 397] on div "Короткий підсумок" at bounding box center [190, 400] width 201 height 26
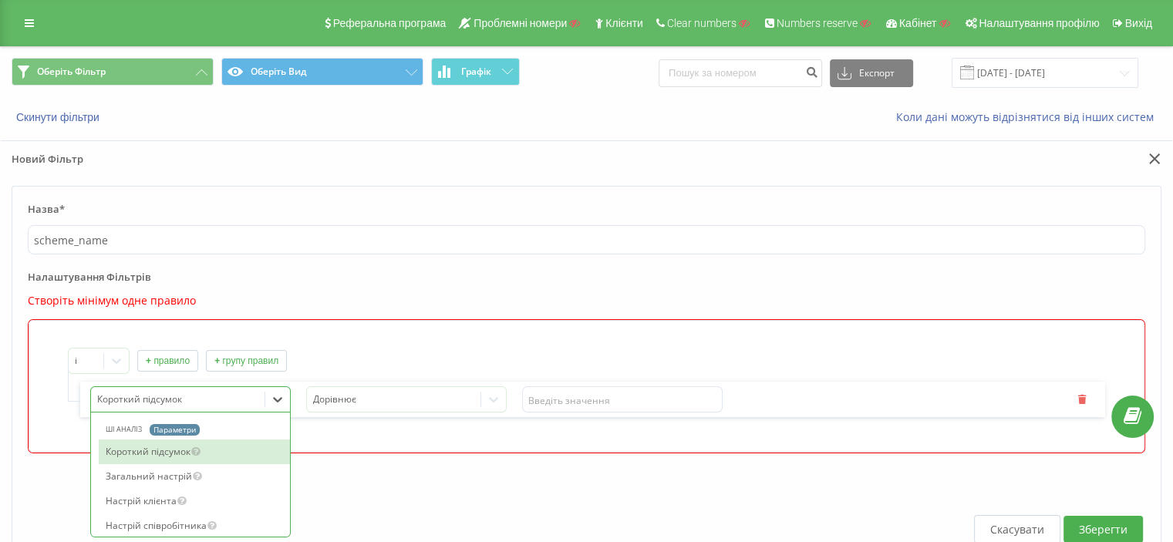
scroll to position [108, 0]
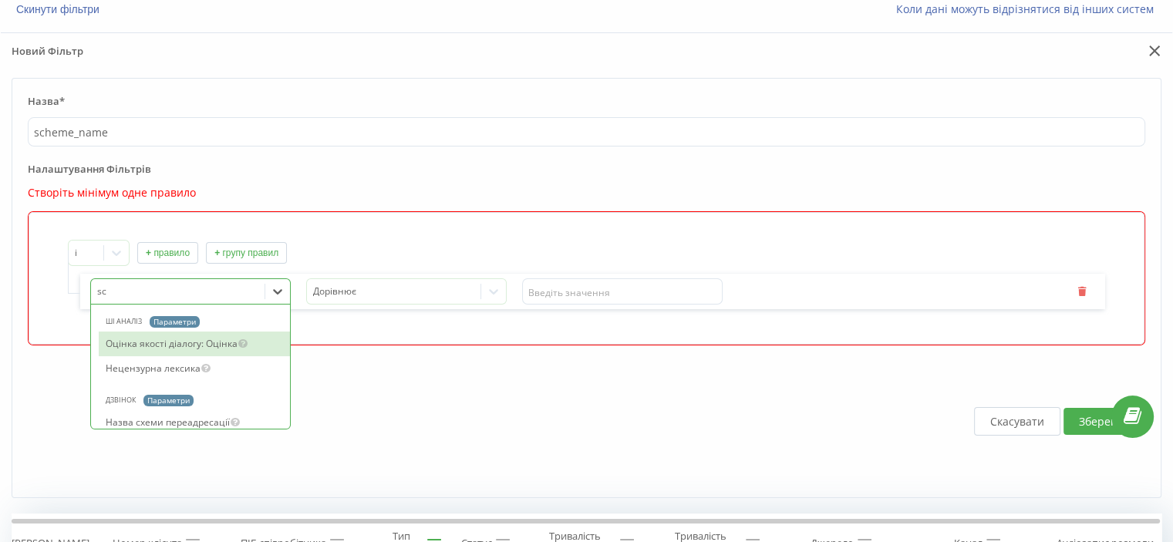
type input "sch"
click at [168, 343] on div "Назва схеми переадресації" at bounding box center [194, 344] width 191 height 25
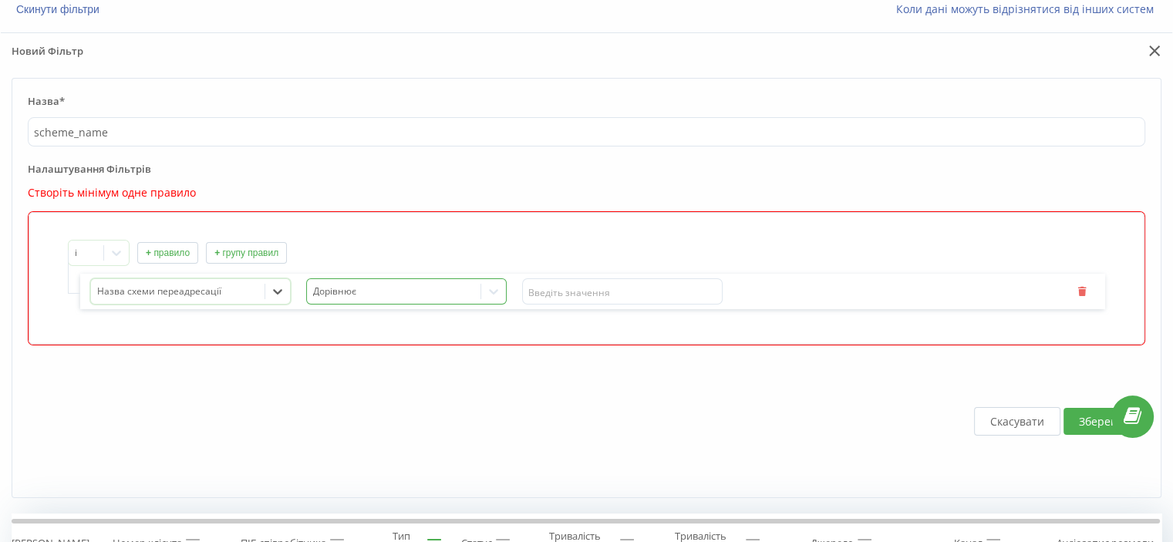
click at [400, 287] on div at bounding box center [394, 292] width 162 height 18
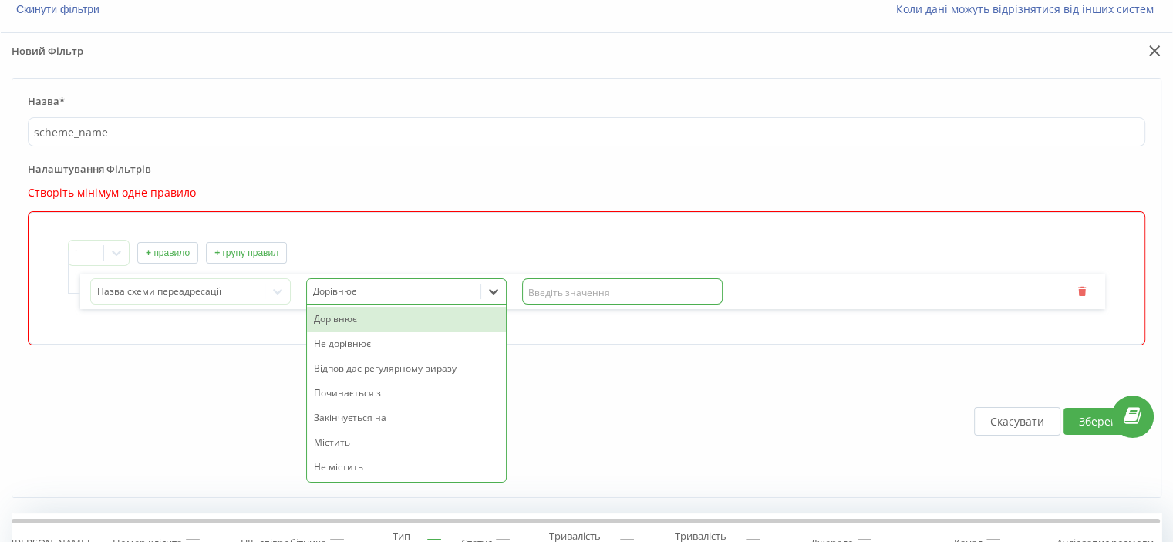
click at [554, 287] on input "text" at bounding box center [622, 292] width 201 height 26
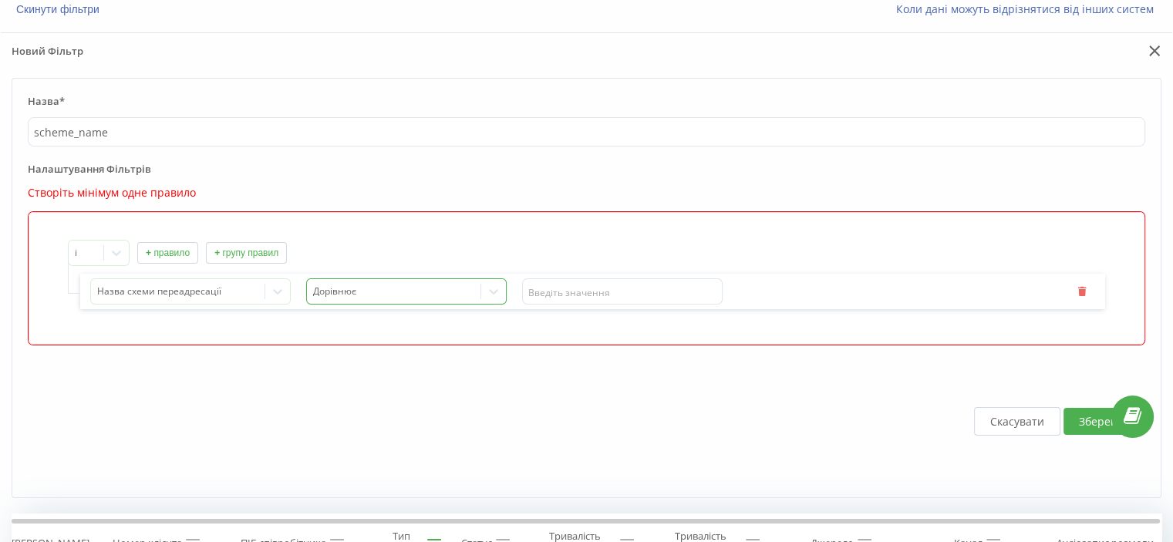
click at [380, 285] on div at bounding box center [394, 292] width 162 height 18
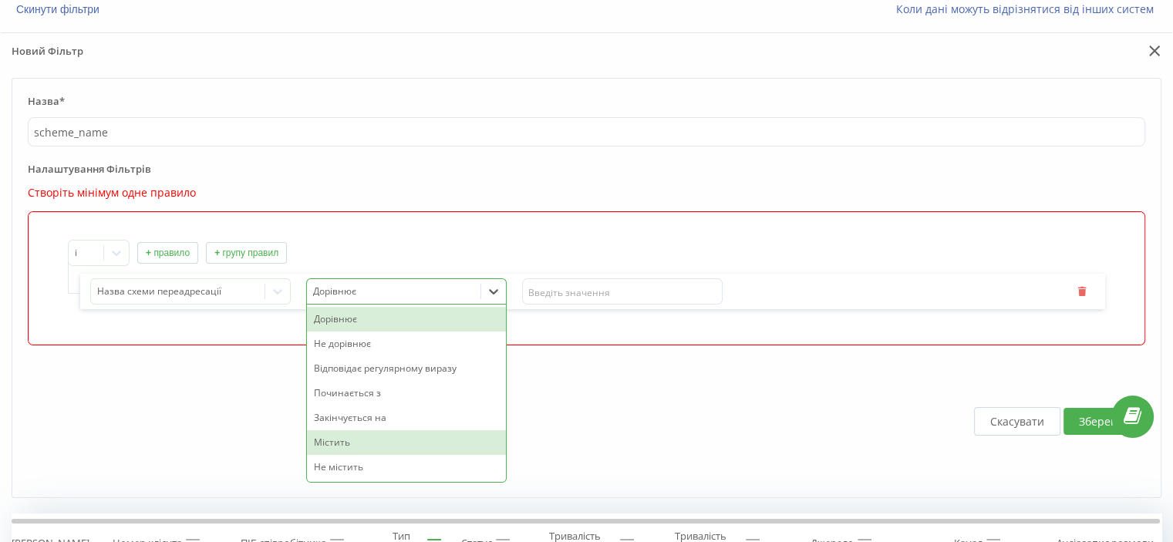
click at [377, 439] on div "Містить" at bounding box center [406, 443] width 199 height 25
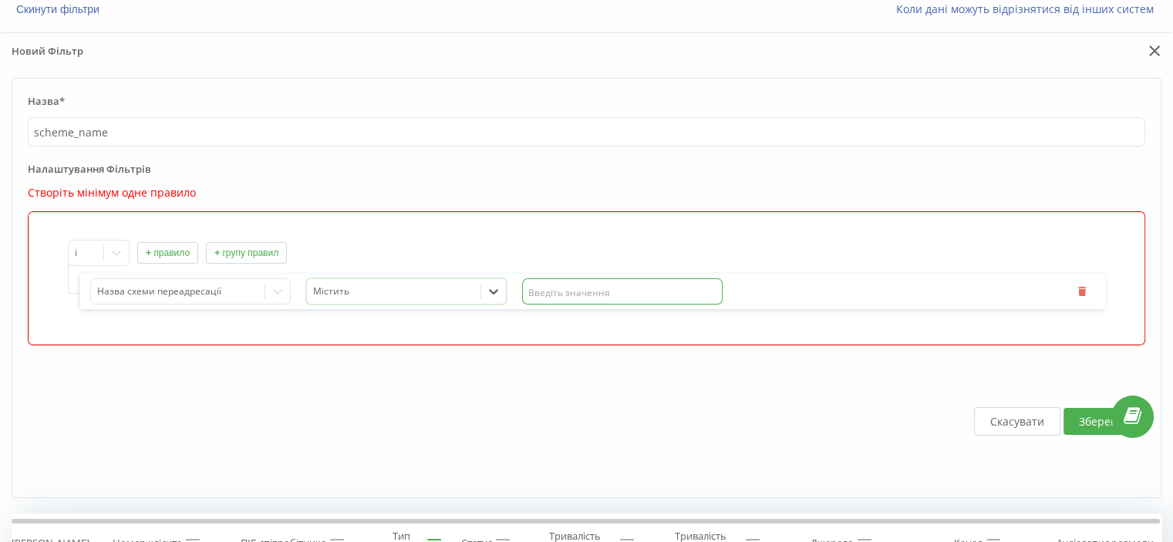
click at [572, 289] on input "text" at bounding box center [622, 292] width 201 height 26
type input "[PERSON_NAME]"
click at [1086, 420] on button "Зберегти" at bounding box center [1103, 421] width 79 height 27
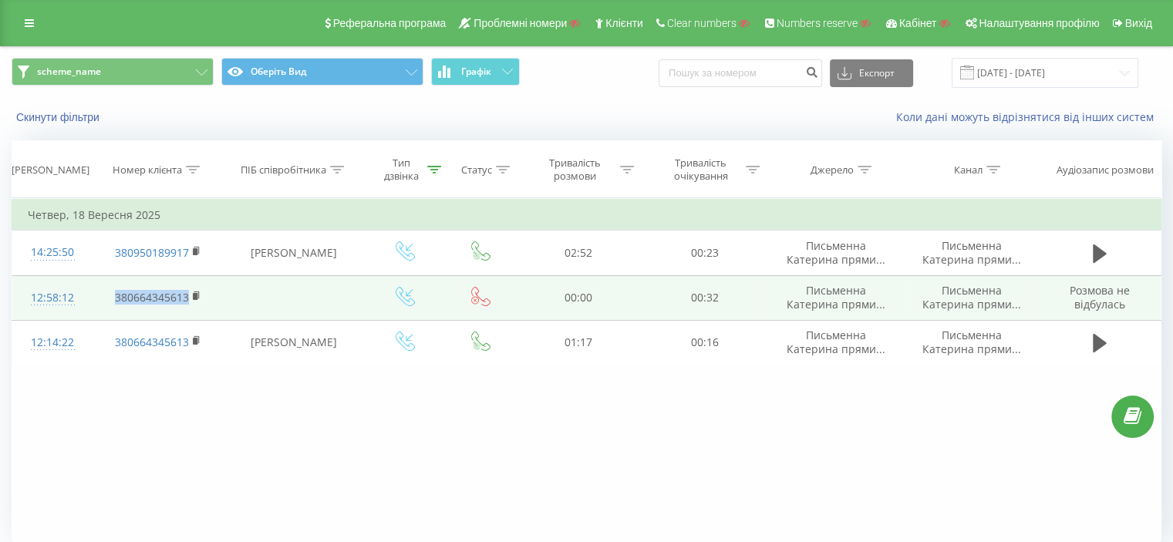
drag, startPoint x: 118, startPoint y: 300, endPoint x: 187, endPoint y: 307, distance: 69.0
click at [187, 307] on td "380664345613" at bounding box center [158, 297] width 131 height 45
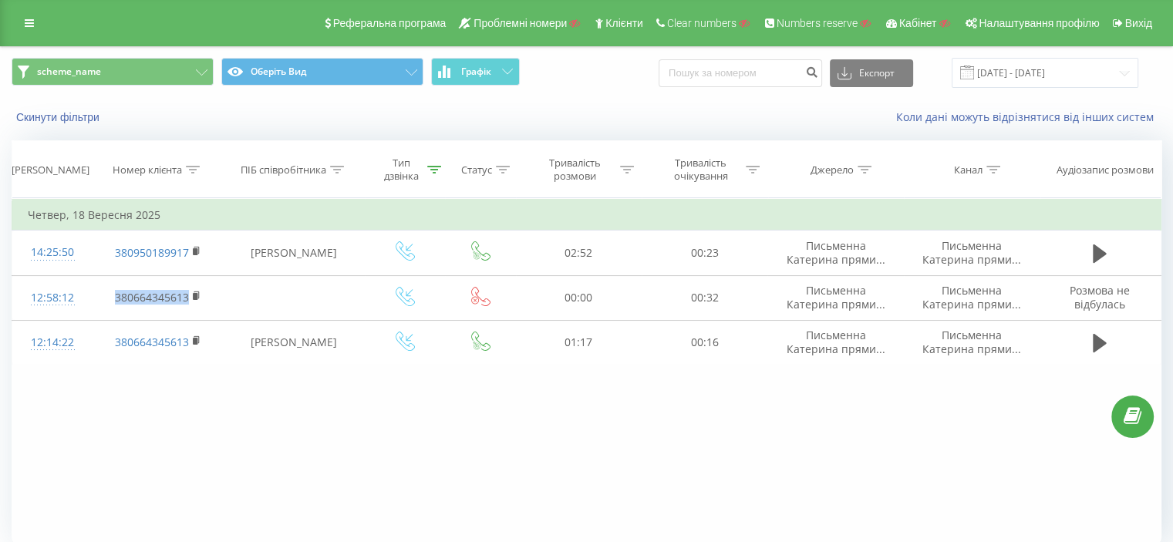
copy link "380664345613"
click at [758, 74] on input at bounding box center [741, 73] width 164 height 28
paste input "380664345613"
type input "380664345613"
click at [81, 120] on button "Скинути фільтри" at bounding box center [60, 117] width 96 height 14
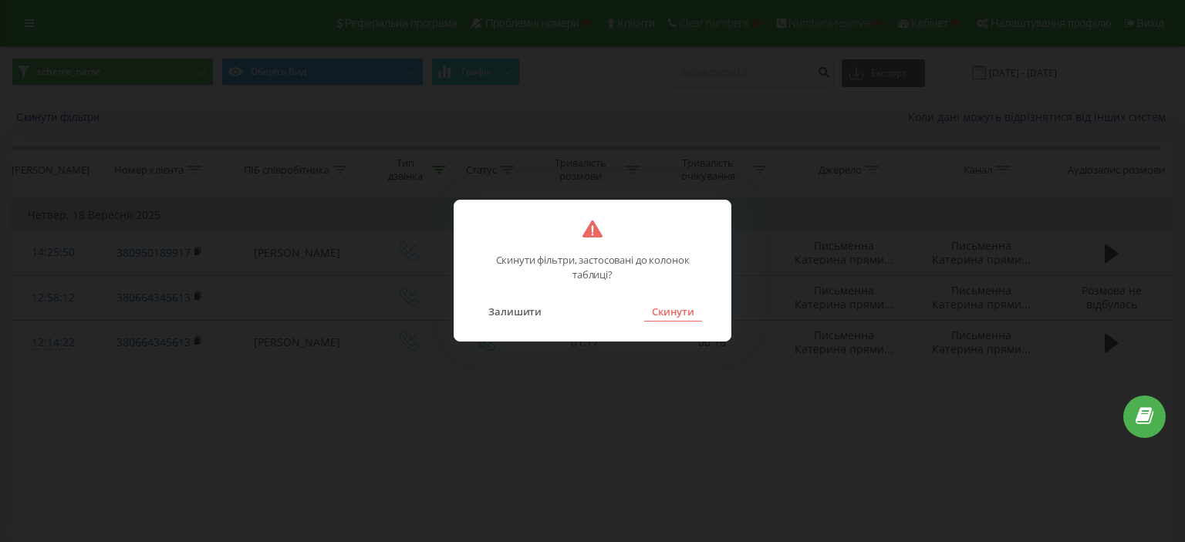
click at [685, 319] on button "Скинути" at bounding box center [673, 312] width 58 height 20
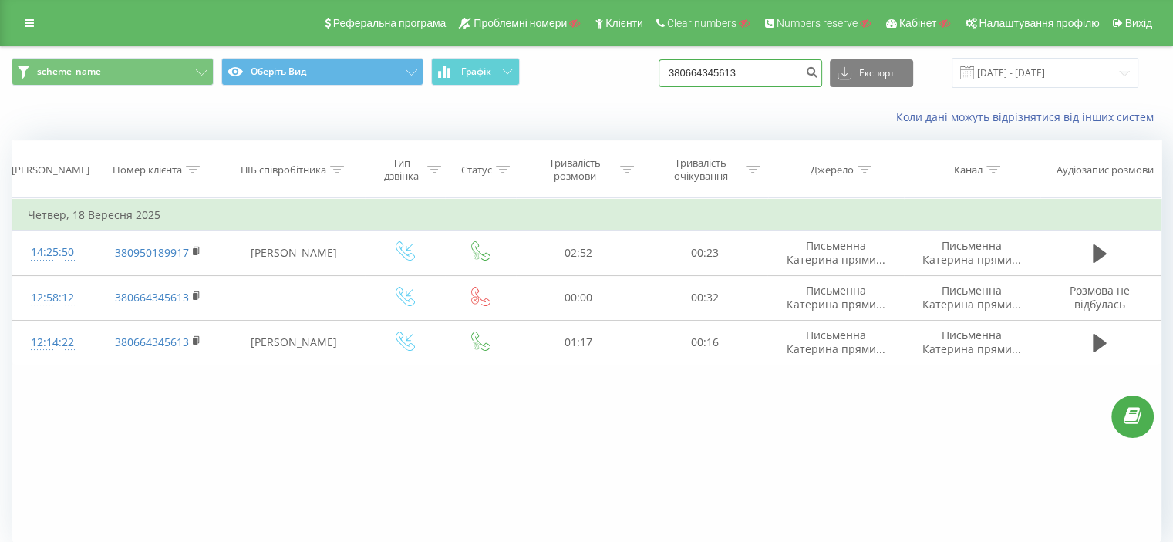
click at [762, 76] on input "380664345613" at bounding box center [741, 73] width 164 height 28
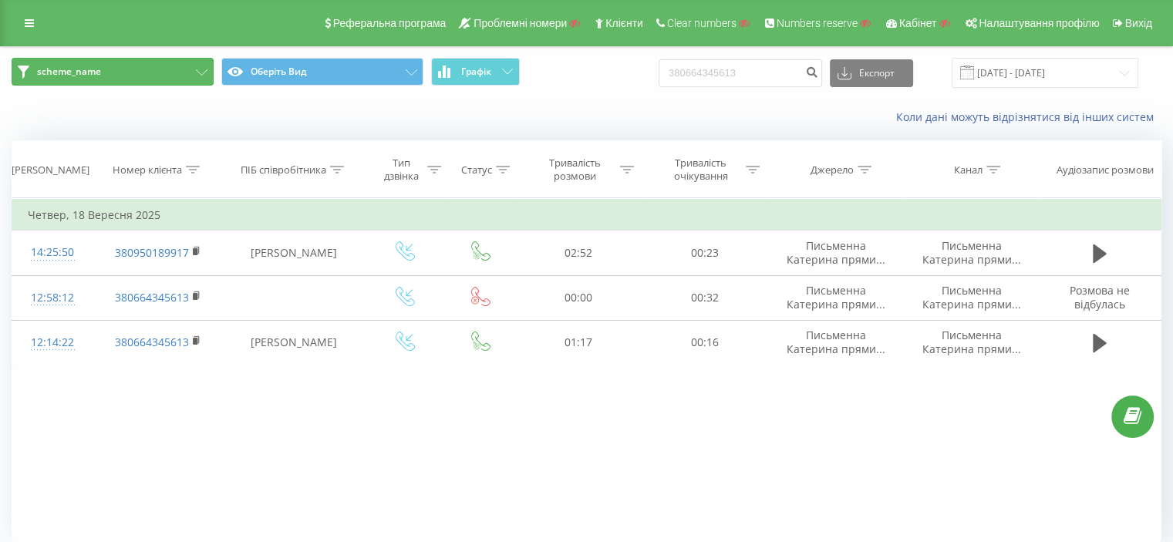
click at [86, 76] on span "scheme_name" at bounding box center [69, 72] width 64 height 12
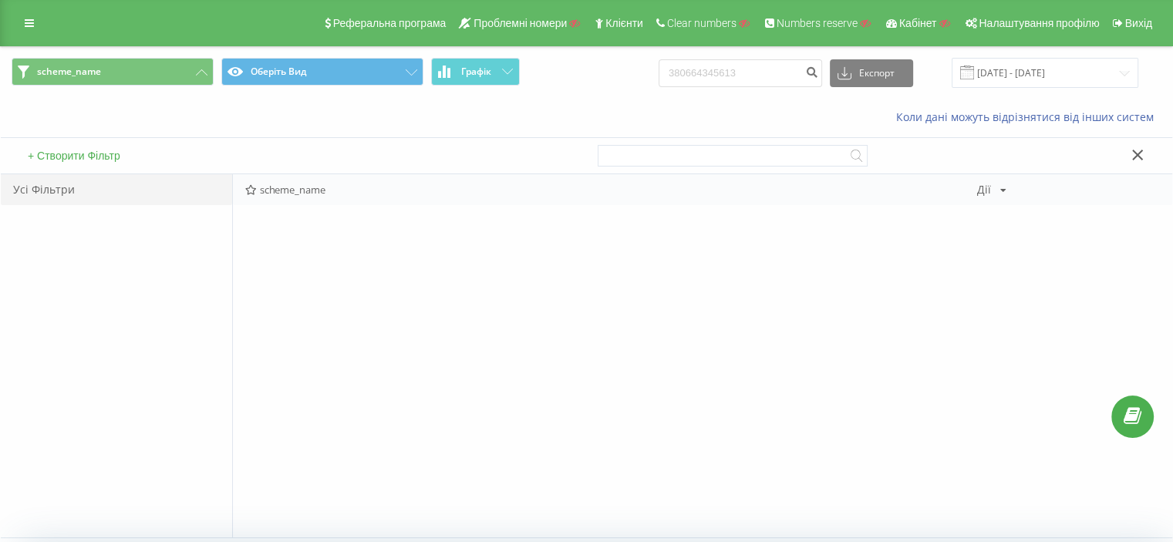
click at [270, 192] on span "scheme_name" at bounding box center [611, 189] width 732 height 11
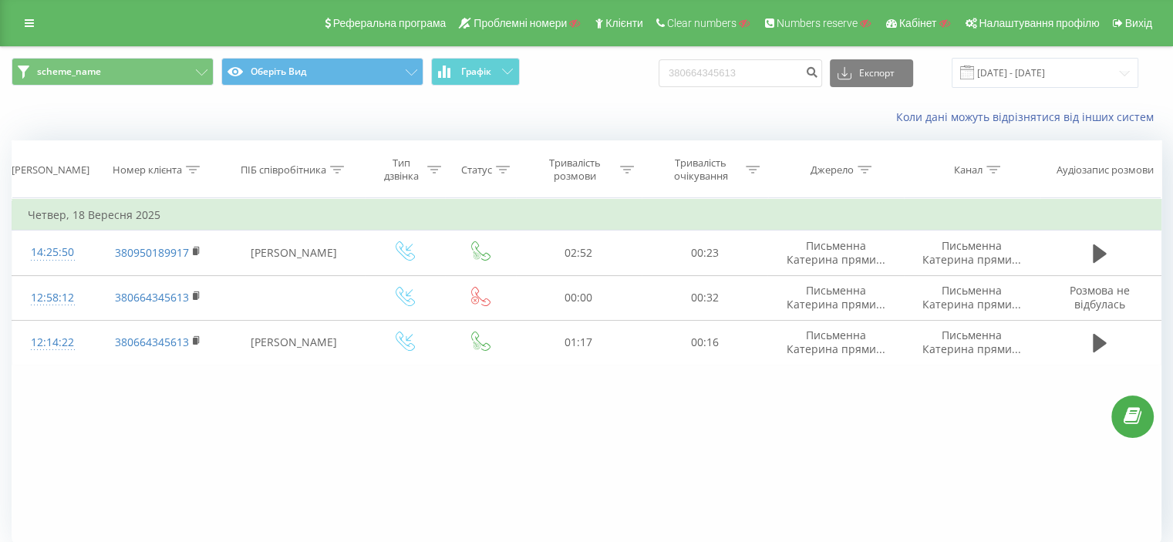
click at [93, 56] on div "scheme_name Оберіть Вид Графік 380664345613 Експорт .csv .xls .xlsx [DATE] - [D…" at bounding box center [587, 73] width 1172 height 52
click at [96, 69] on span "scheme_name" at bounding box center [69, 72] width 64 height 12
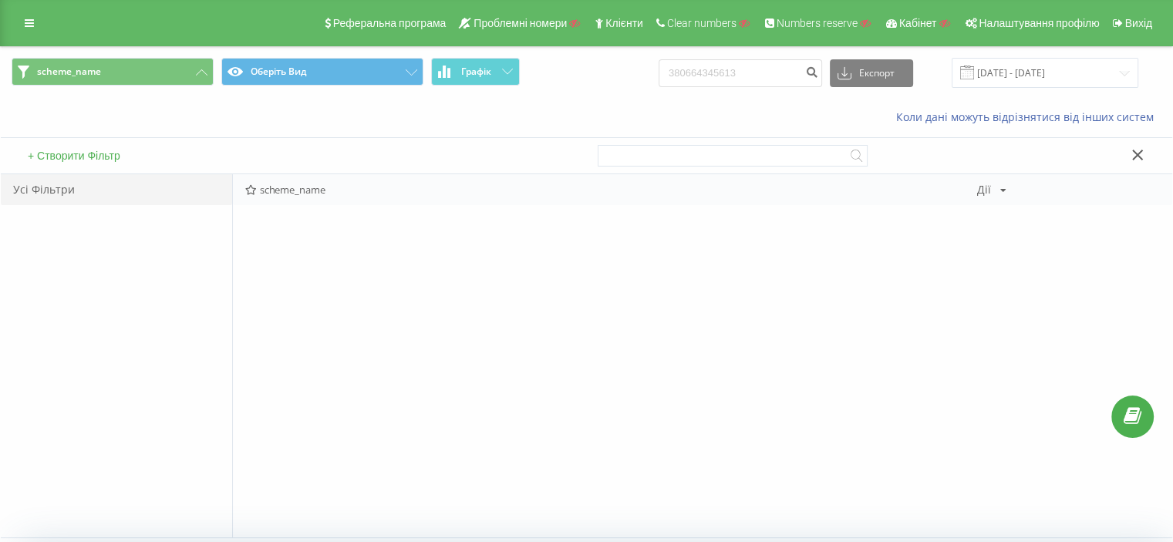
click at [1002, 187] on icon at bounding box center [1004, 190] width 6 height 9
click at [1019, 262] on span "Видалити" at bounding box center [1042, 267] width 46 height 13
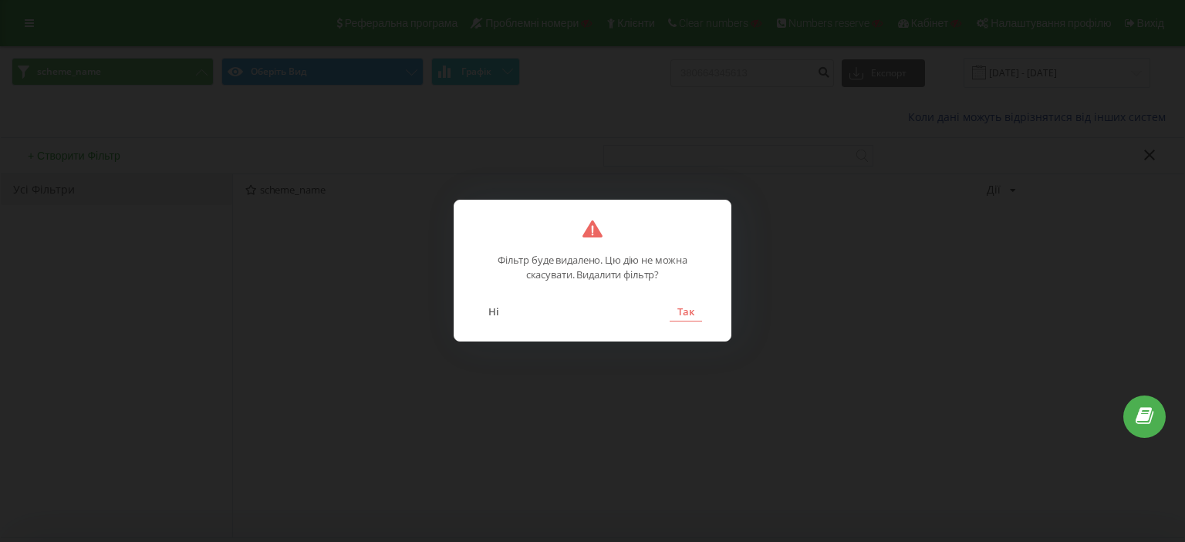
click at [694, 313] on button "Так" at bounding box center [686, 312] width 32 height 20
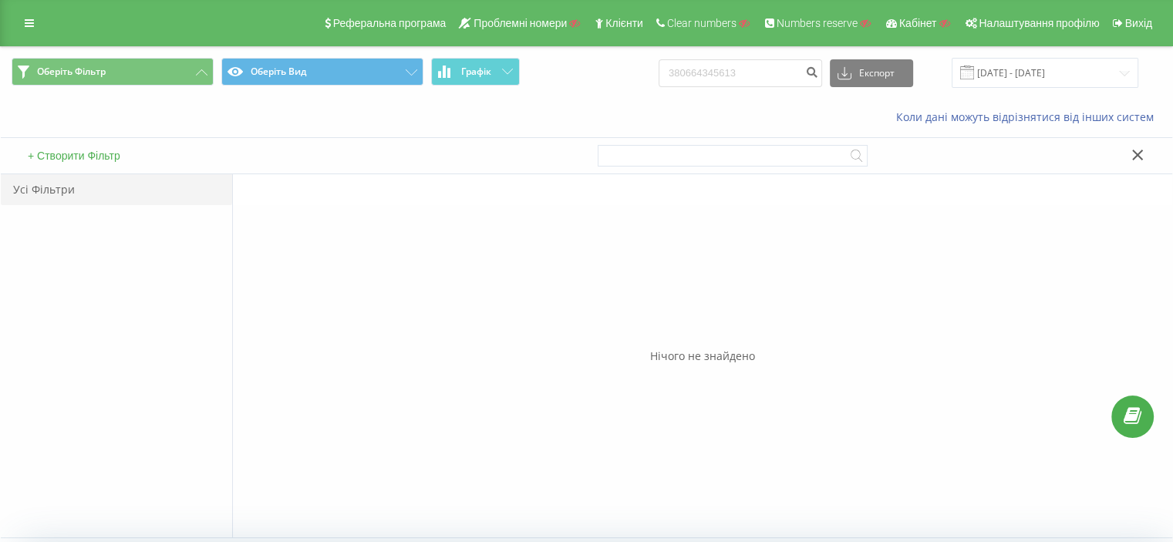
click at [1133, 154] on icon at bounding box center [1139, 155] width 12 height 11
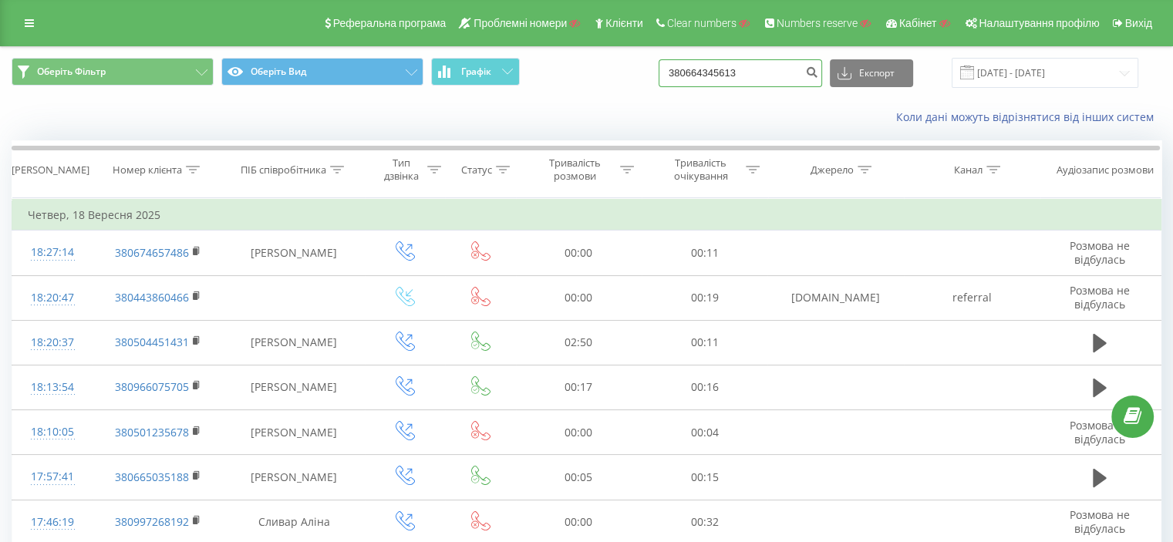
click at [744, 73] on input "380664345613" at bounding box center [741, 73] width 164 height 28
click at [775, 78] on input "380664345613" at bounding box center [741, 73] width 164 height 28
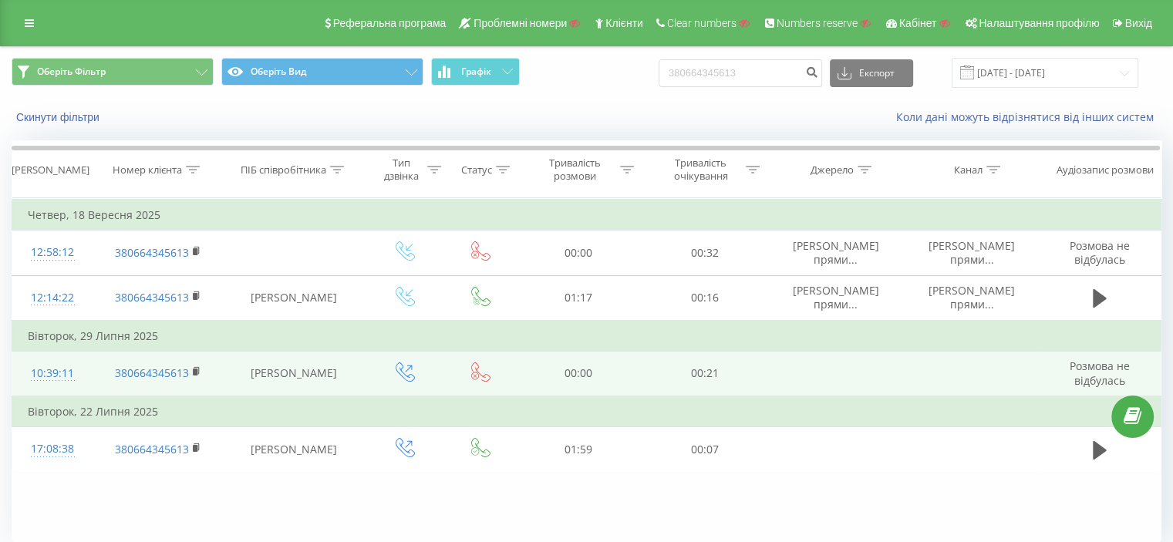
click at [34, 374] on div "10:39:11" at bounding box center [52, 374] width 49 height 30
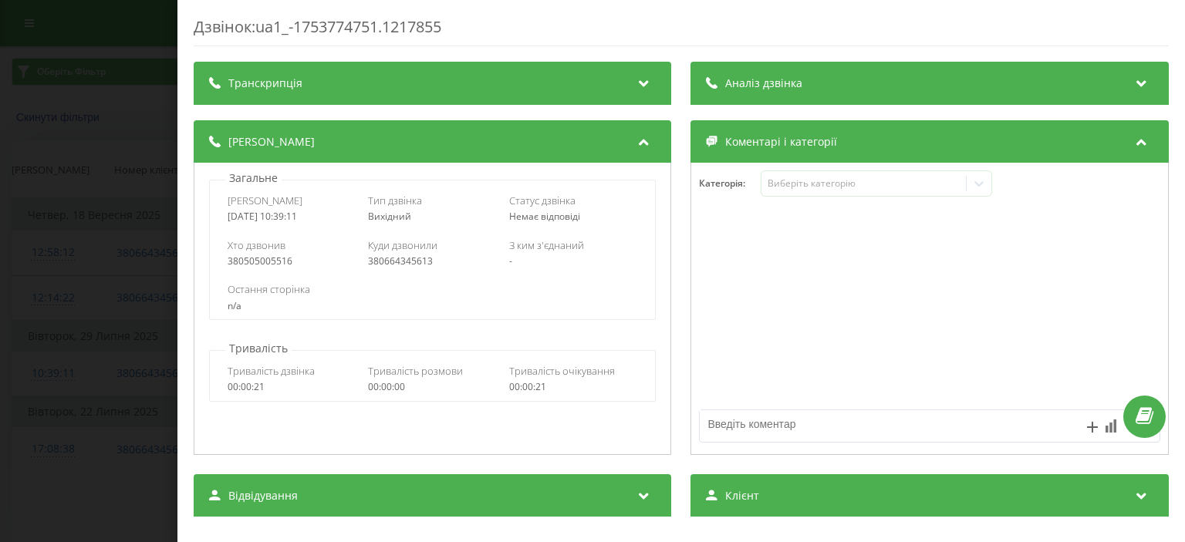
click at [37, 384] on div "Дзвінок : ua1_-1753774751.1217855 Транскрипція Для AI-аналізу майбутніх дзвінкі…" at bounding box center [592, 271] width 1185 height 542
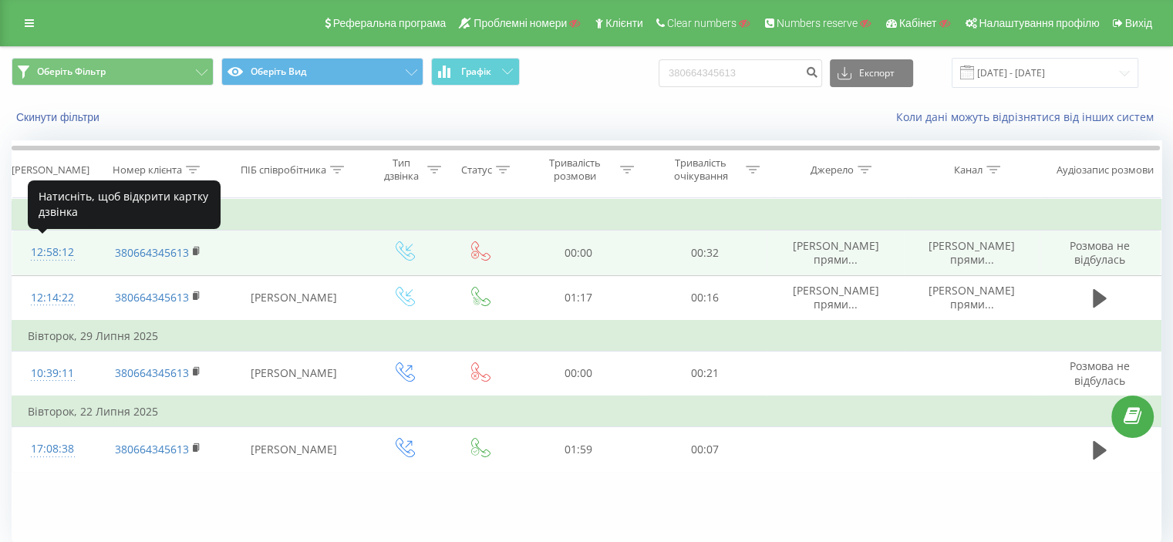
click at [56, 252] on div "12:58:12" at bounding box center [52, 253] width 49 height 30
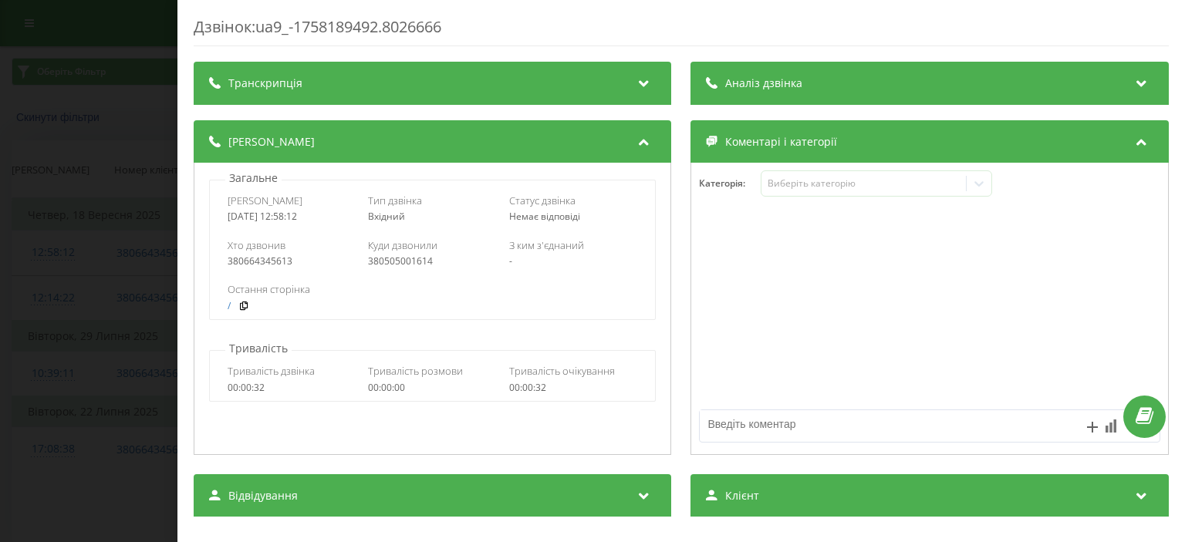
click at [52, 376] on div "Дзвінок : ua9_-1758189492.8026666 Транскрипція Для AI-аналізу майбутніх дзвінкі…" at bounding box center [592, 271] width 1185 height 542
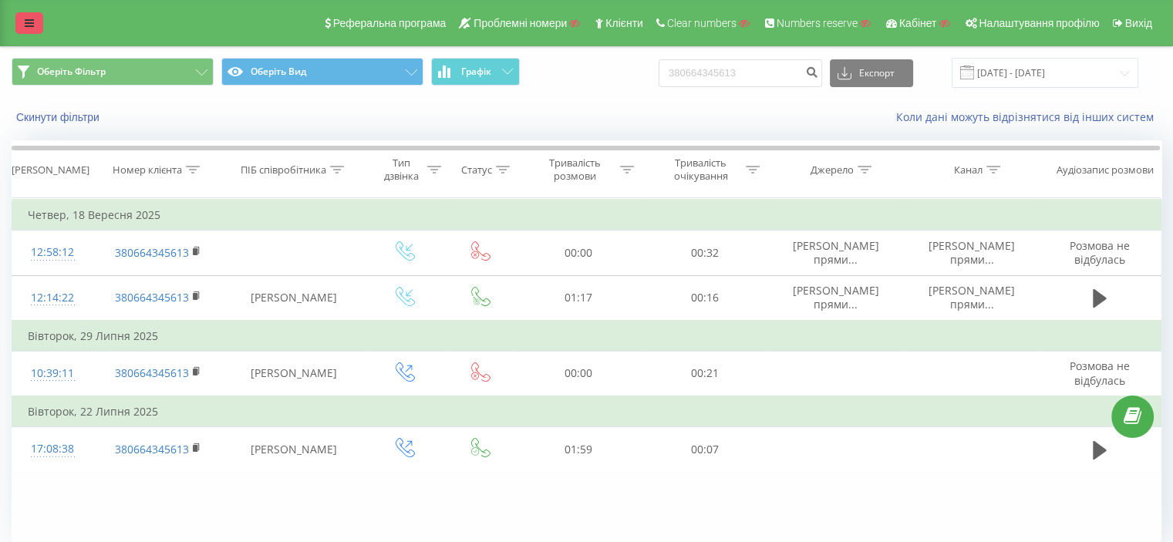
click at [25, 24] on icon at bounding box center [29, 23] width 9 height 11
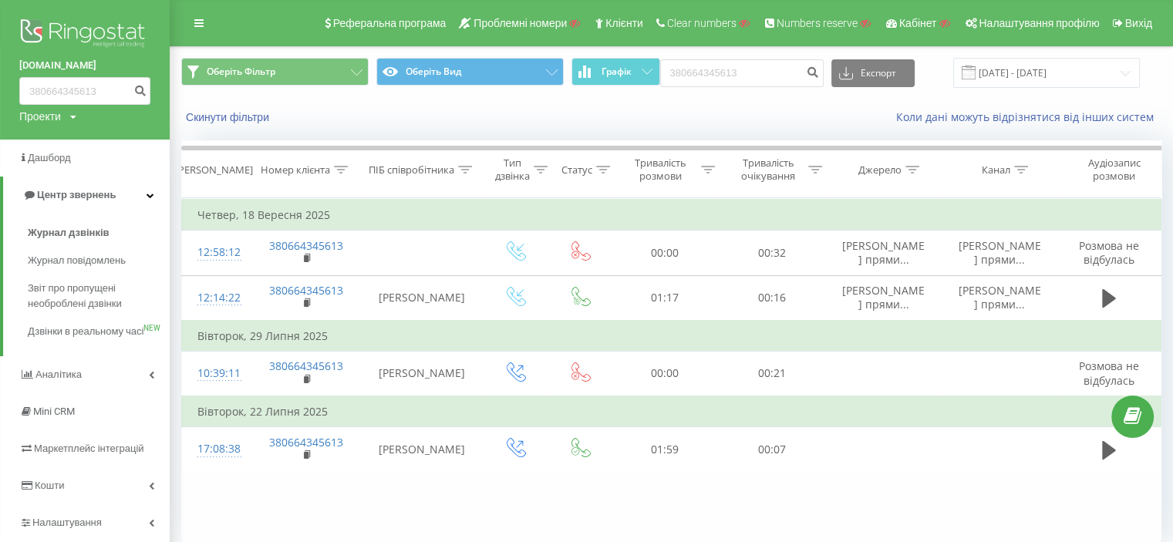
click at [43, 123] on div "Проекти" at bounding box center [40, 116] width 42 height 15
click at [49, 140] on input "text" at bounding box center [62, 140] width 77 height 22
paste input "shosho.pizza"
type input "shosho.pizza"
click at [132, 135] on link "Пошук" at bounding box center [124, 140] width 46 height 22
